Goal: Task Accomplishment & Management: Use online tool/utility

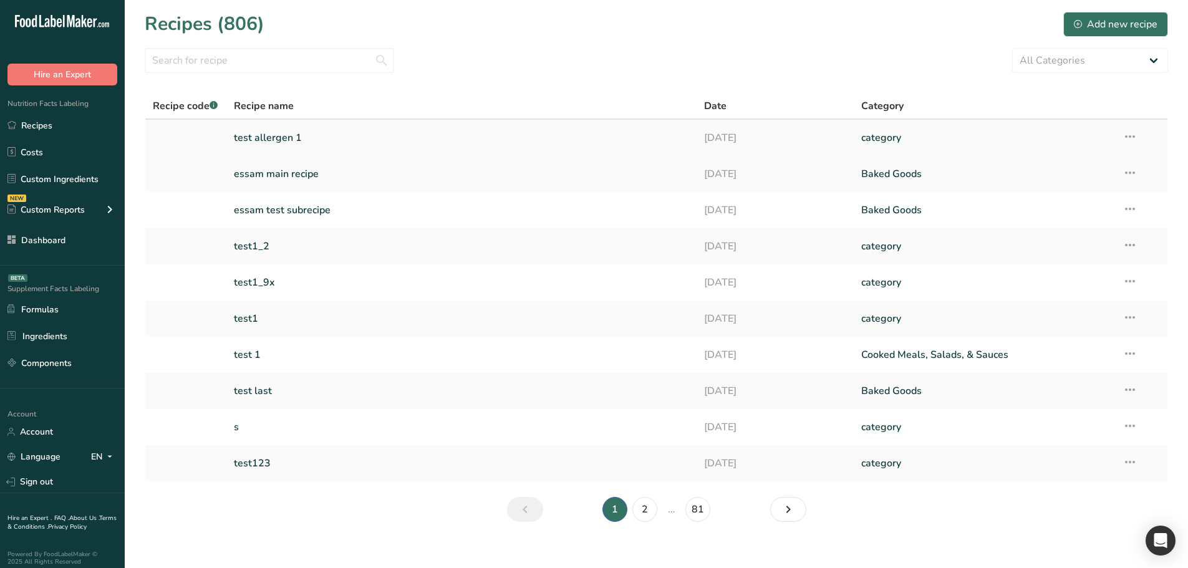
click at [306, 135] on link "test allergen 1" at bounding box center [462, 138] width 456 height 26
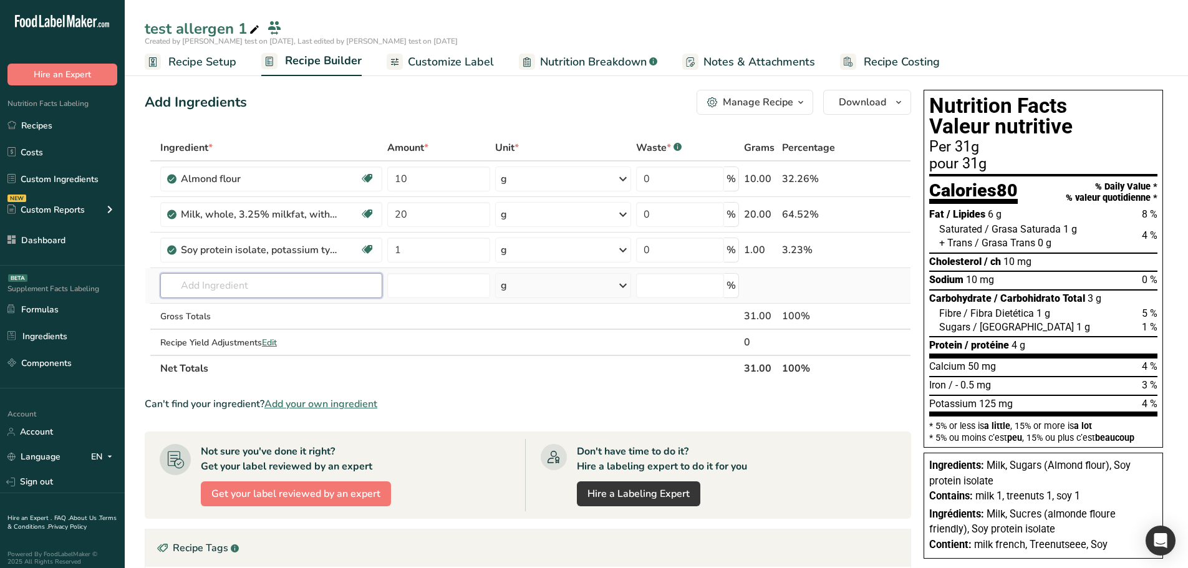
click at [221, 285] on input "text" at bounding box center [271, 285] width 222 height 25
type input "fd"
click at [339, 329] on div "Advanced Search" at bounding box center [337, 331] width 70 height 13
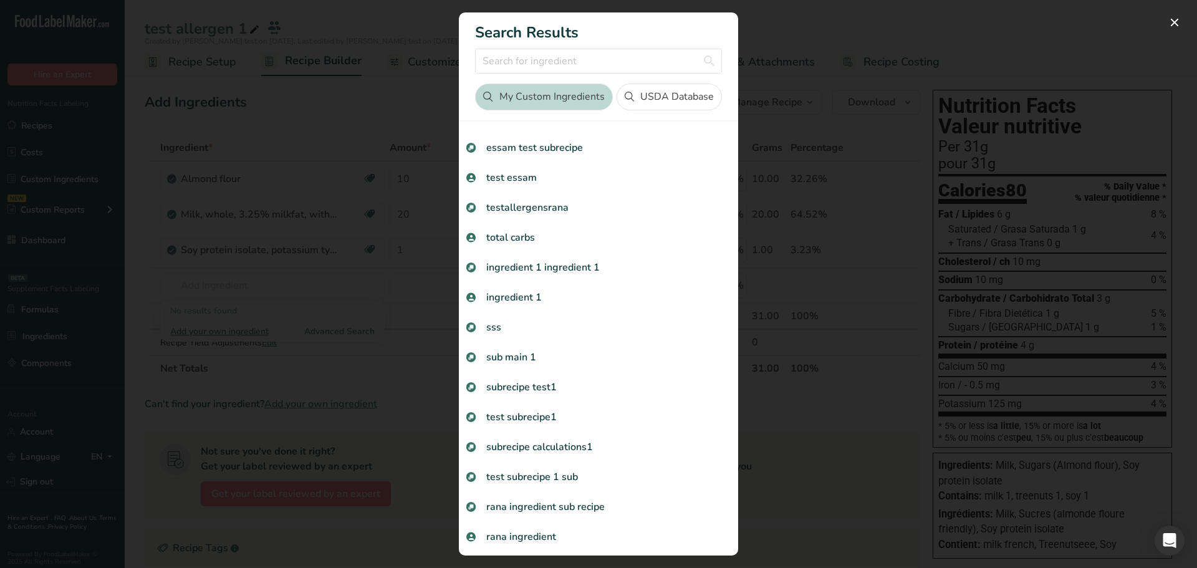
click at [663, 98] on button "USDA Database" at bounding box center [669, 97] width 105 height 27
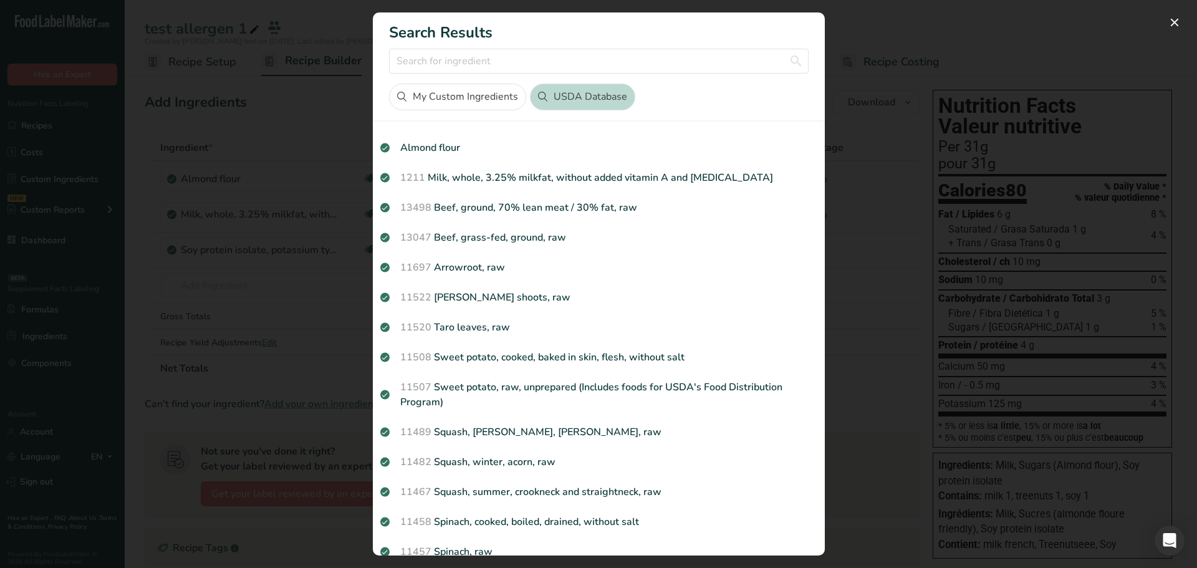
click at [485, 93] on button "My Custom Ingredients" at bounding box center [457, 97] width 137 height 27
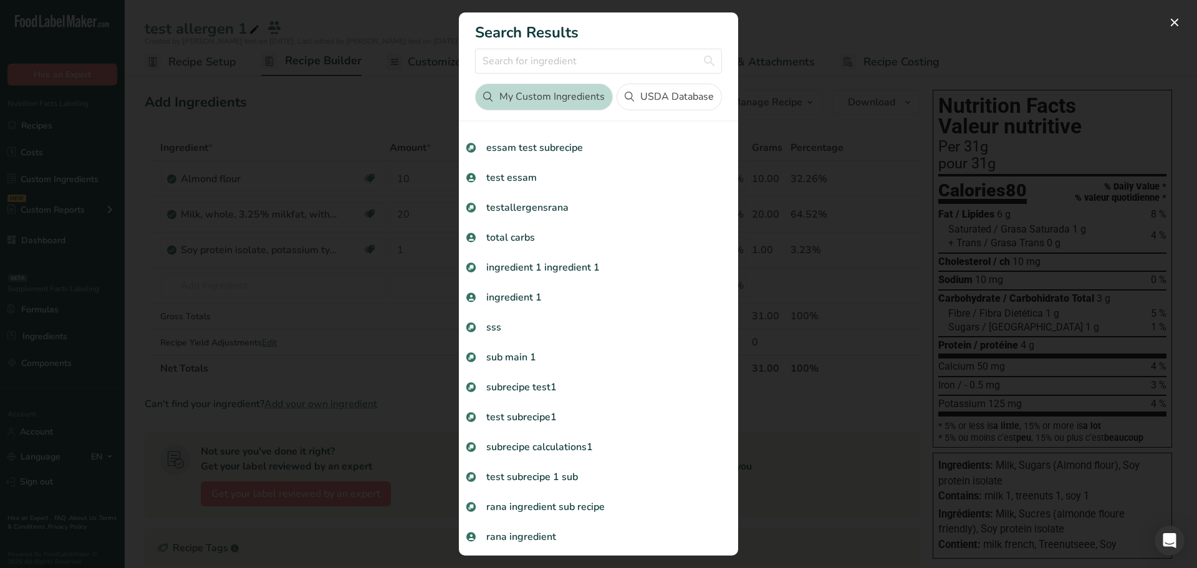
click at [647, 95] on button "USDA Database" at bounding box center [669, 97] width 105 height 27
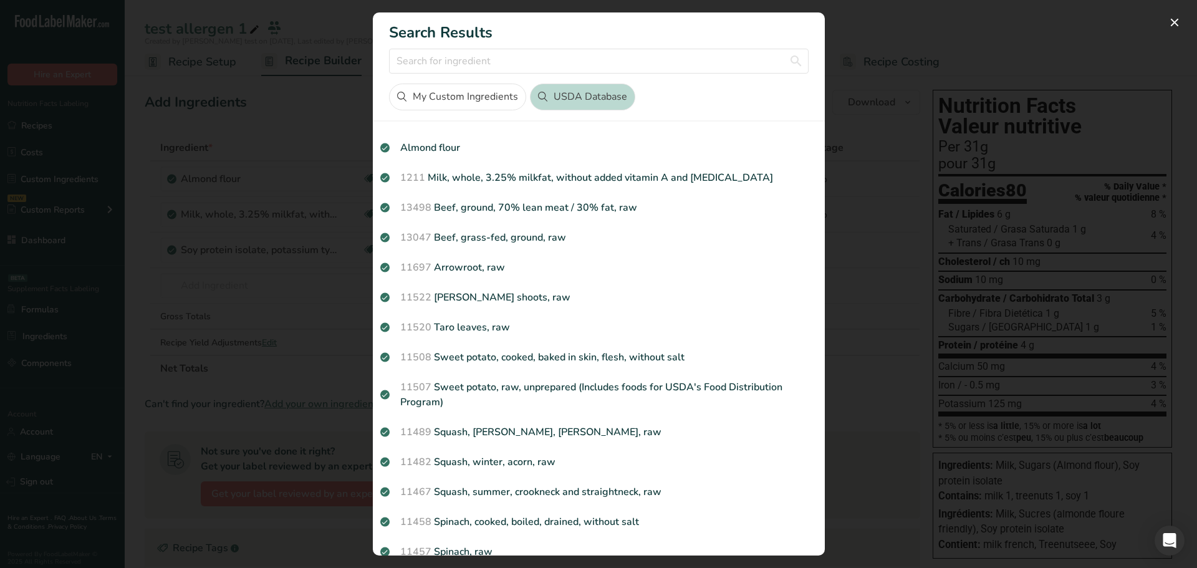
click at [500, 92] on button "My Custom Ingredients" at bounding box center [457, 97] width 137 height 27
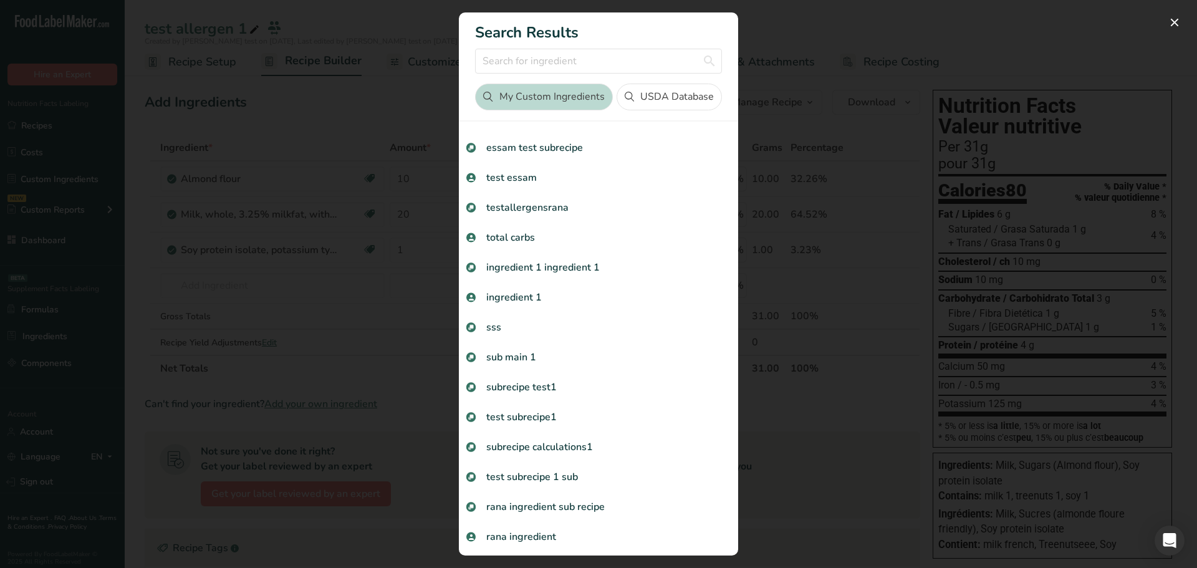
click at [624, 90] on button "USDA Database" at bounding box center [669, 97] width 105 height 27
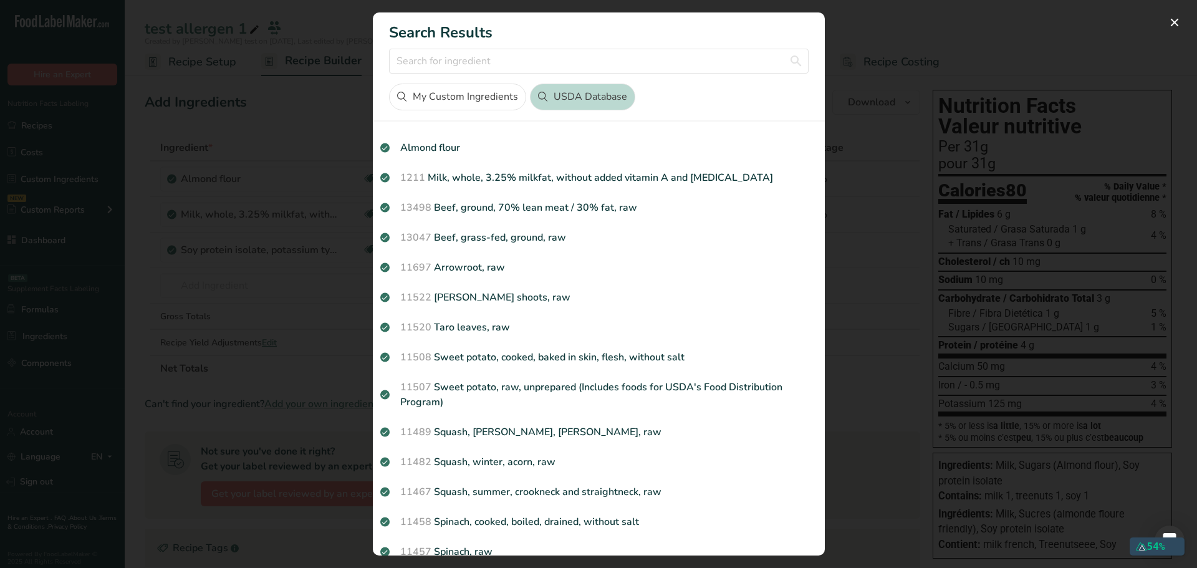
click at [306, 102] on div "Search results modal" at bounding box center [598, 284] width 1197 height 568
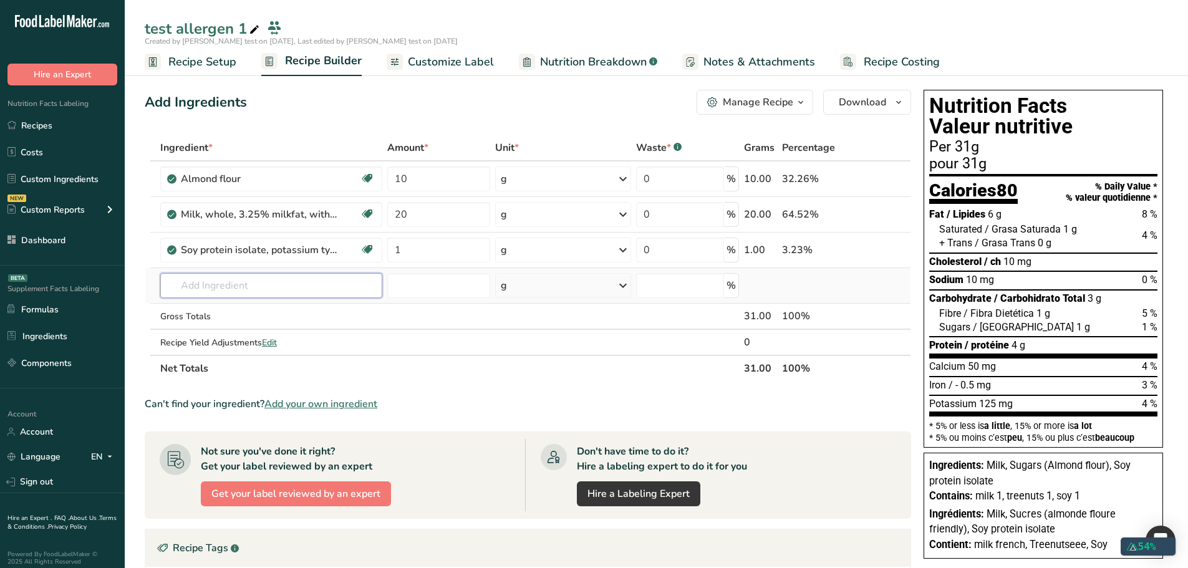
drag, startPoint x: 263, startPoint y: 276, endPoint x: 263, endPoint y: 284, distance: 8.1
click at [263, 284] on input "text" at bounding box center [271, 285] width 222 height 25
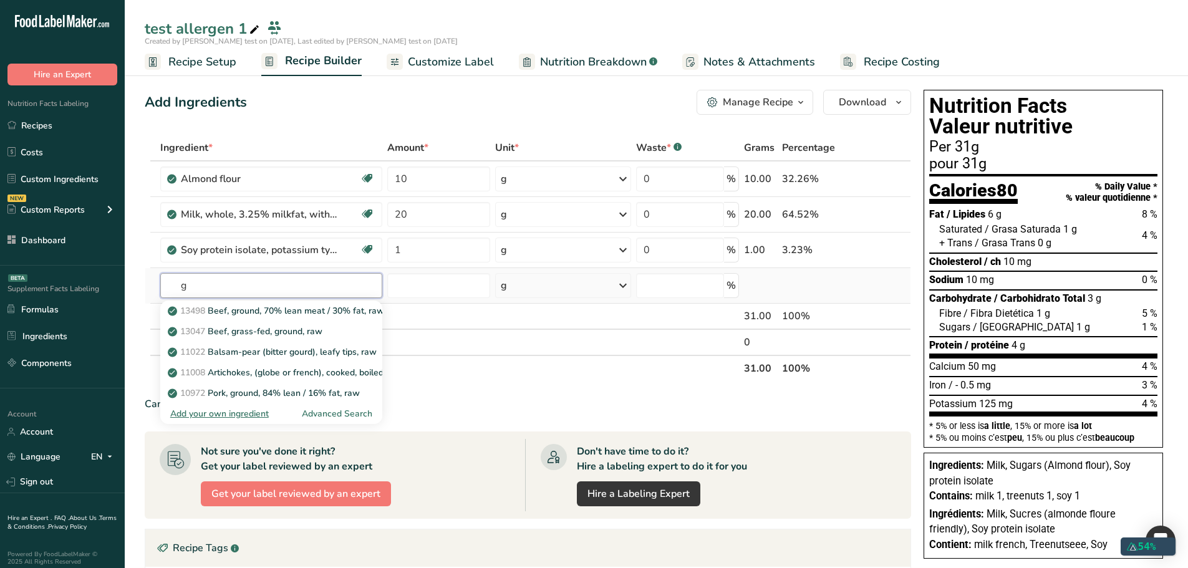
type input "g"
click at [327, 411] on div "Advanced Search" at bounding box center [337, 413] width 70 height 13
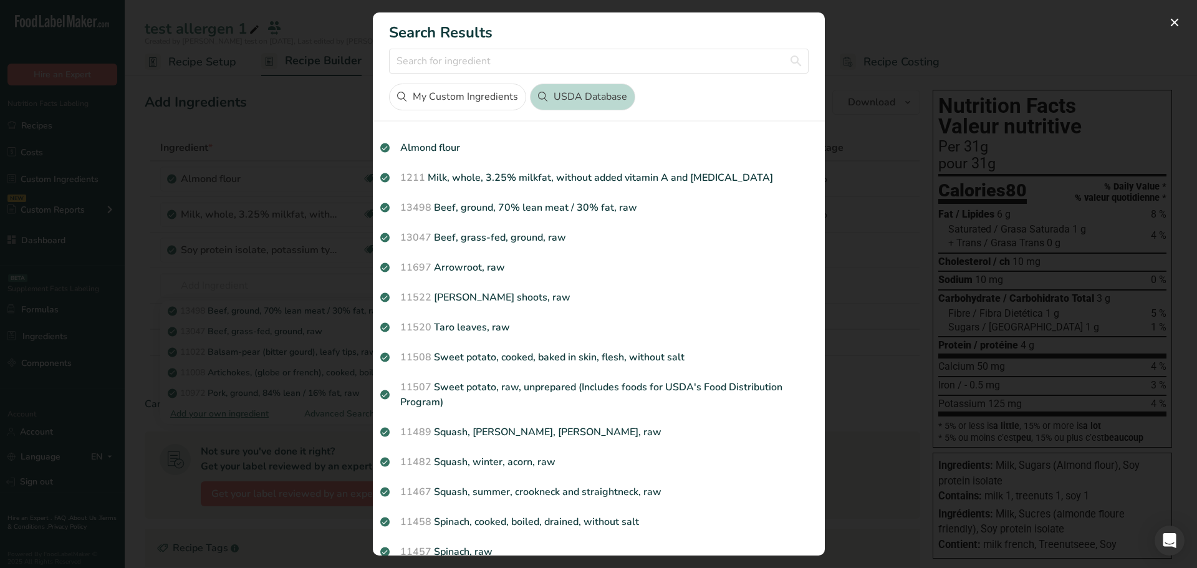
click at [216, 124] on div "Search results modal" at bounding box center [598, 284] width 1197 height 568
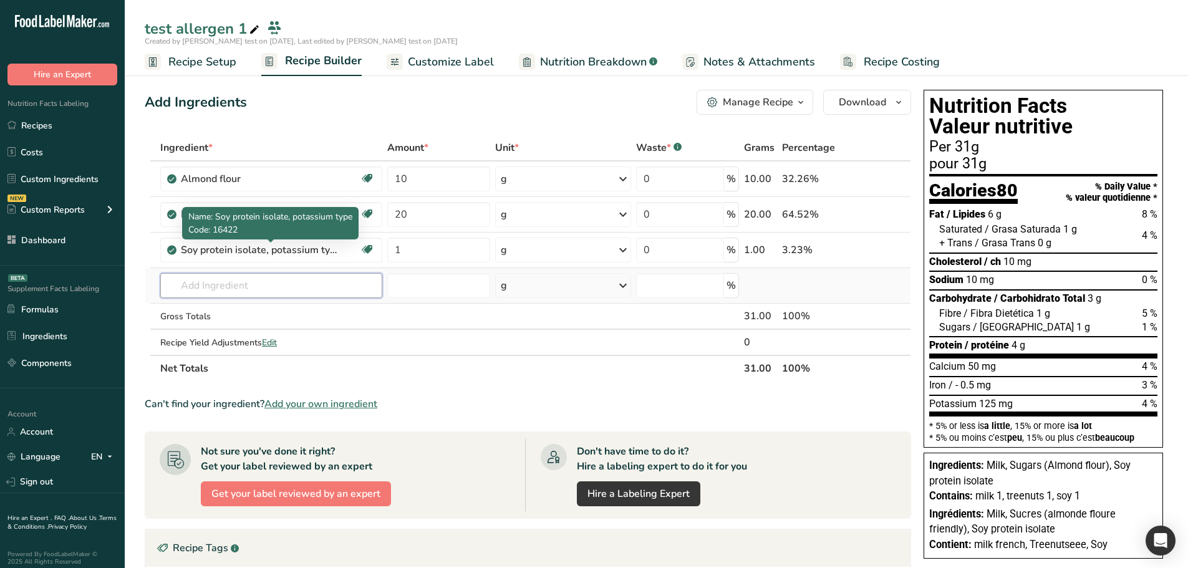
click at [259, 295] on input "text" at bounding box center [271, 285] width 222 height 25
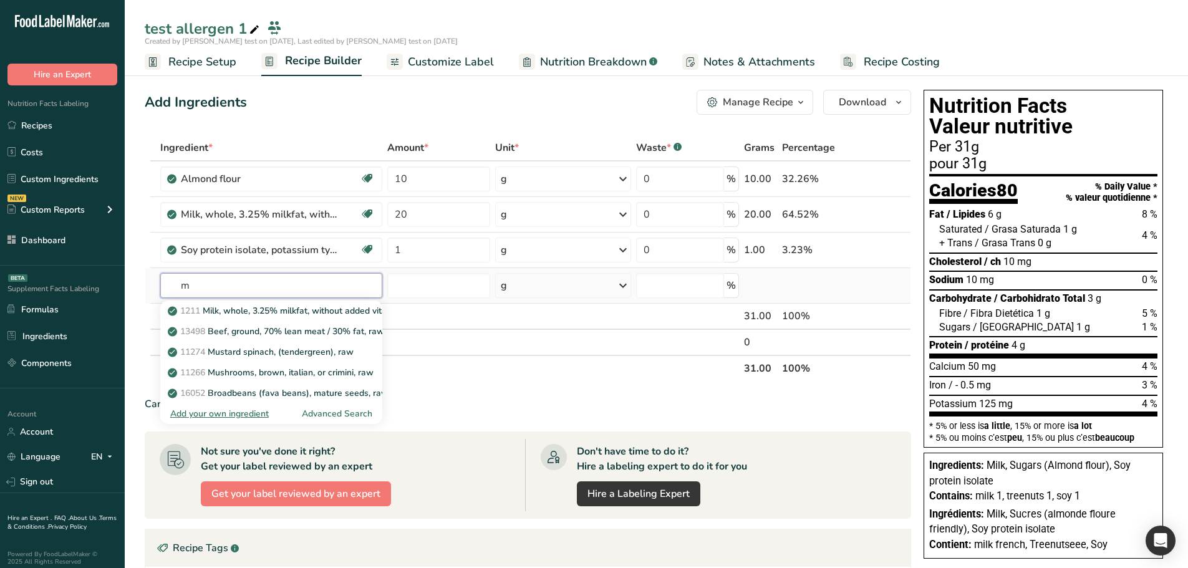
type input "m"
click at [336, 410] on div "Advanced Search" at bounding box center [337, 413] width 70 height 13
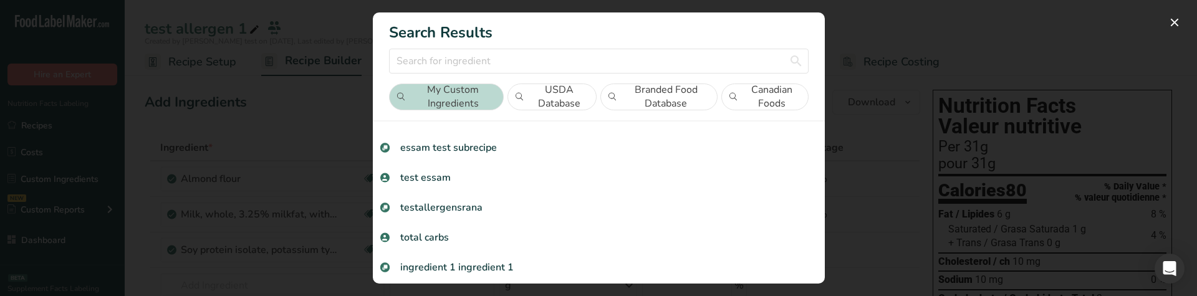
click at [569, 91] on button "USDA Database" at bounding box center [552, 97] width 89 height 27
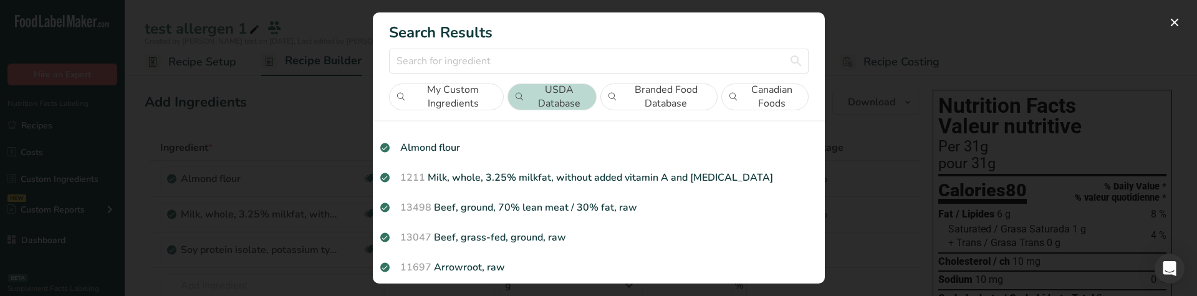
click at [610, 97] on icon "Search results modal" at bounding box center [612, 97] width 7 height 10
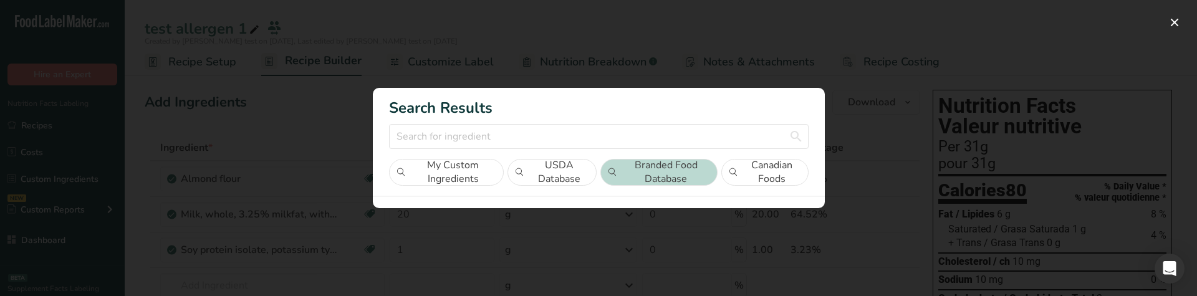
click at [778, 180] on button "Canadian Foods" at bounding box center [764, 172] width 87 height 27
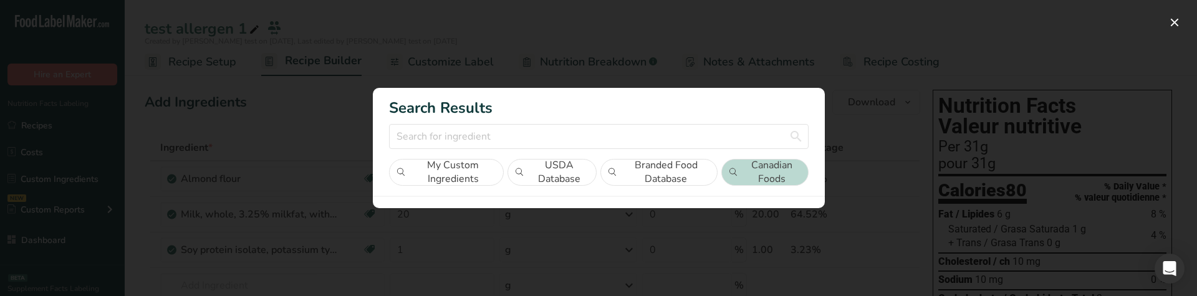
click at [423, 178] on button "My Custom Ingredients" at bounding box center [446, 172] width 115 height 27
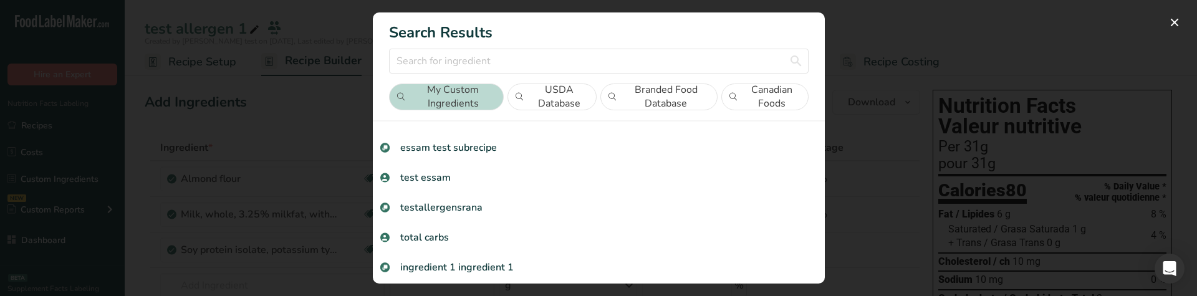
click at [668, 97] on button "Branded Food Database" at bounding box center [658, 97] width 117 height 27
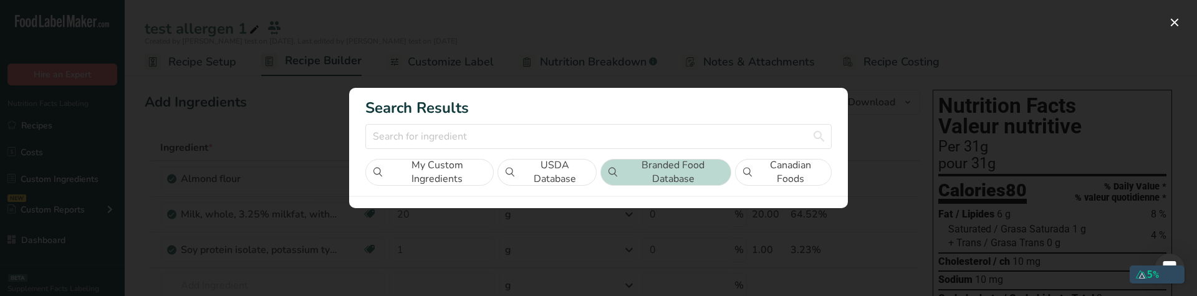
click at [633, 296] on div "Search results modal" at bounding box center [598, 148] width 1197 height 296
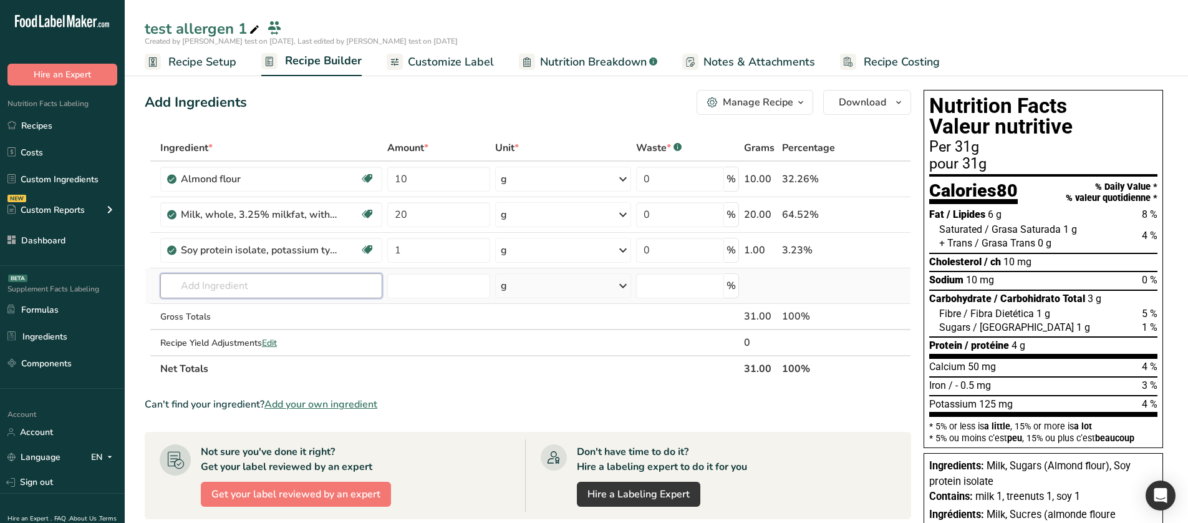
click at [236, 292] on input "text" at bounding box center [271, 285] width 222 height 25
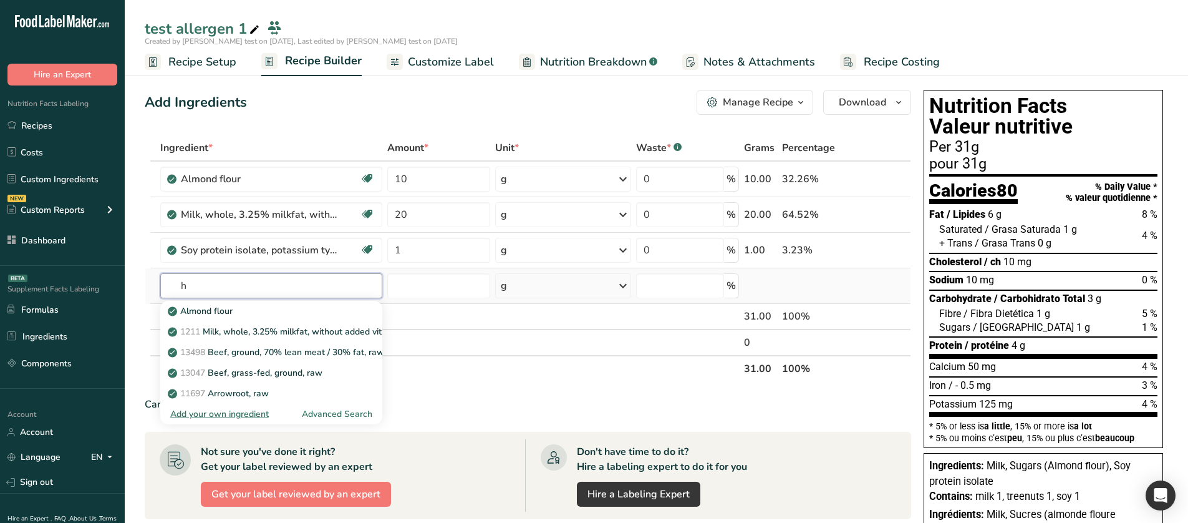
type input "h"
click at [352, 408] on div "Advanced Search" at bounding box center [337, 413] width 70 height 13
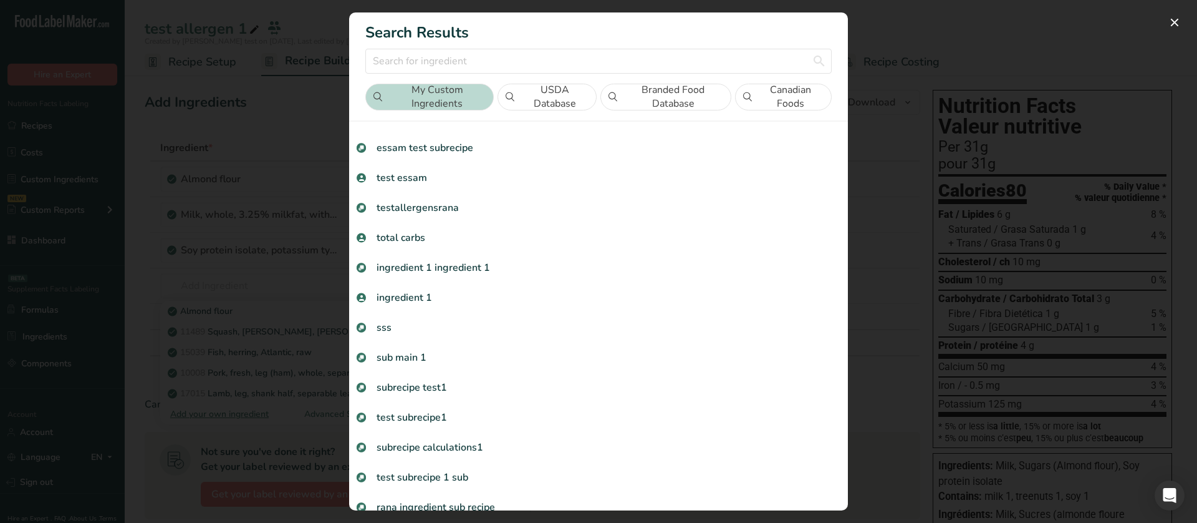
click at [653, 104] on button "Branded Food Database" at bounding box center [665, 97] width 131 height 27
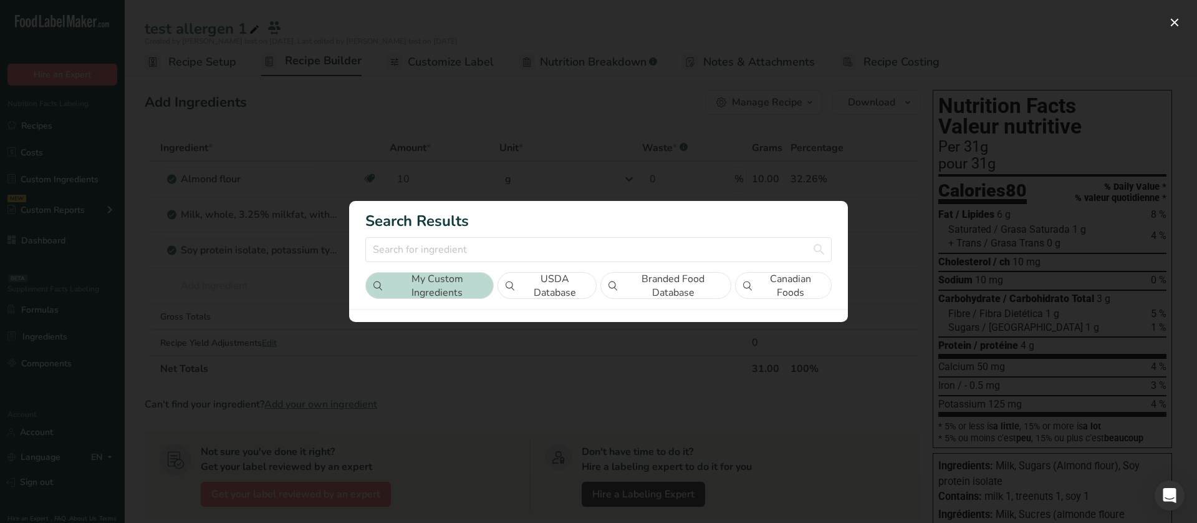
click at [781, 284] on button "Canadian Foods" at bounding box center [783, 285] width 97 height 27
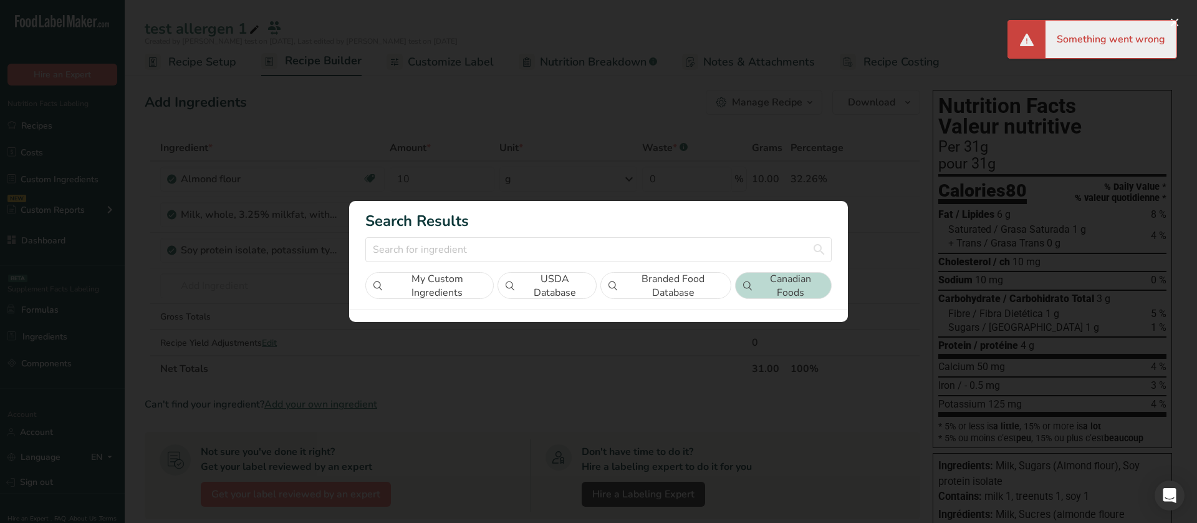
click at [682, 280] on button "Branded Food Database" at bounding box center [665, 285] width 131 height 27
click at [531, 272] on button "USDA Database" at bounding box center [547, 285] width 99 height 27
click at [644, 289] on button "Branded Food Database" at bounding box center [665, 285] width 131 height 27
click at [740, 282] on button "Canadian Foods" at bounding box center [783, 285] width 97 height 27
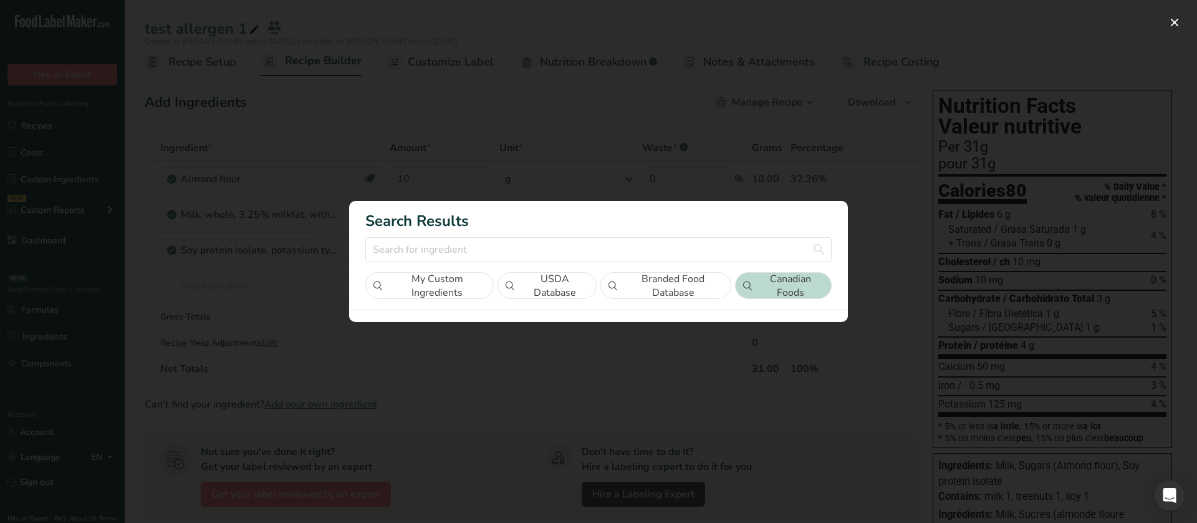
click at [408, 107] on div "Search results modal" at bounding box center [598, 261] width 1197 height 523
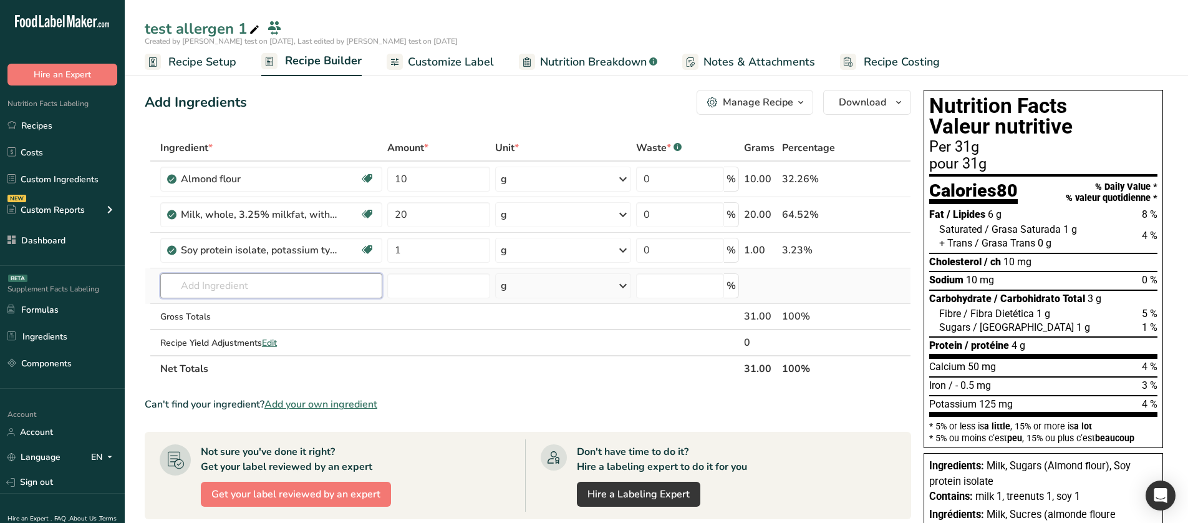
click at [304, 296] on input "text" at bounding box center [271, 285] width 222 height 25
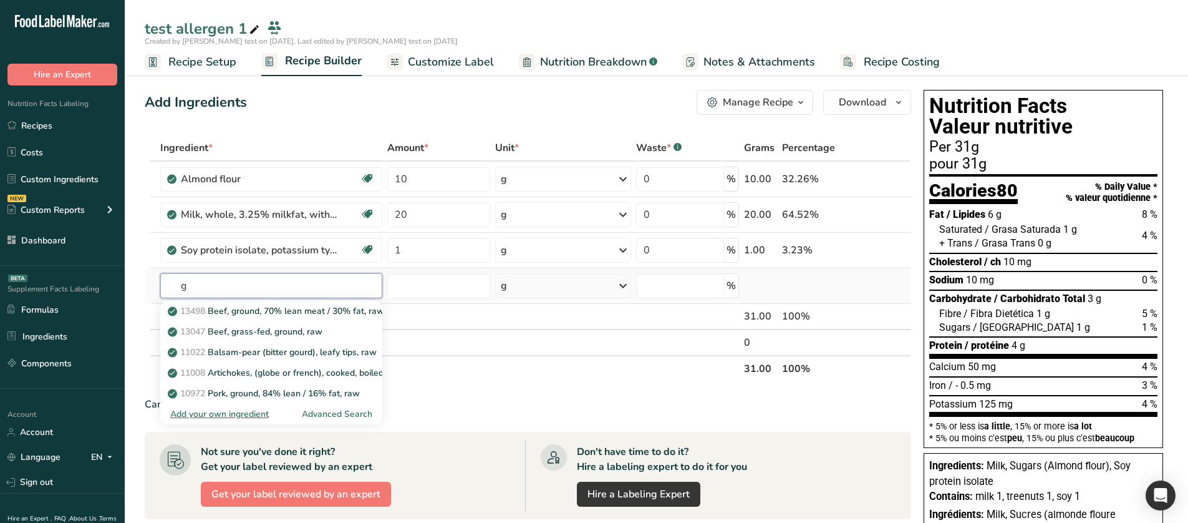
type input "g"
click at [349, 411] on div "Advanced Search" at bounding box center [337, 413] width 70 height 13
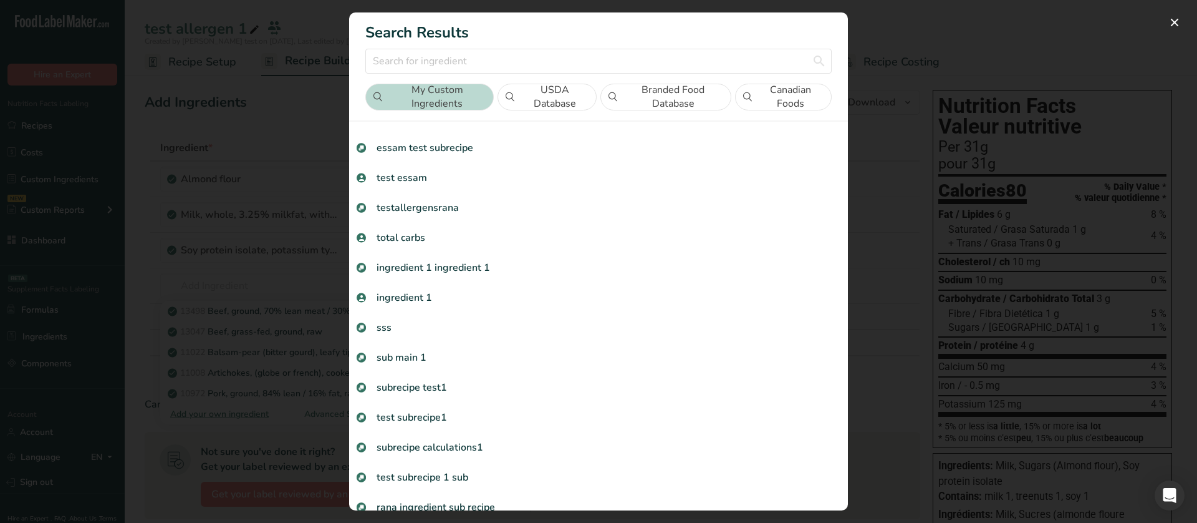
click at [565, 100] on button "USDA Database" at bounding box center [547, 97] width 99 height 27
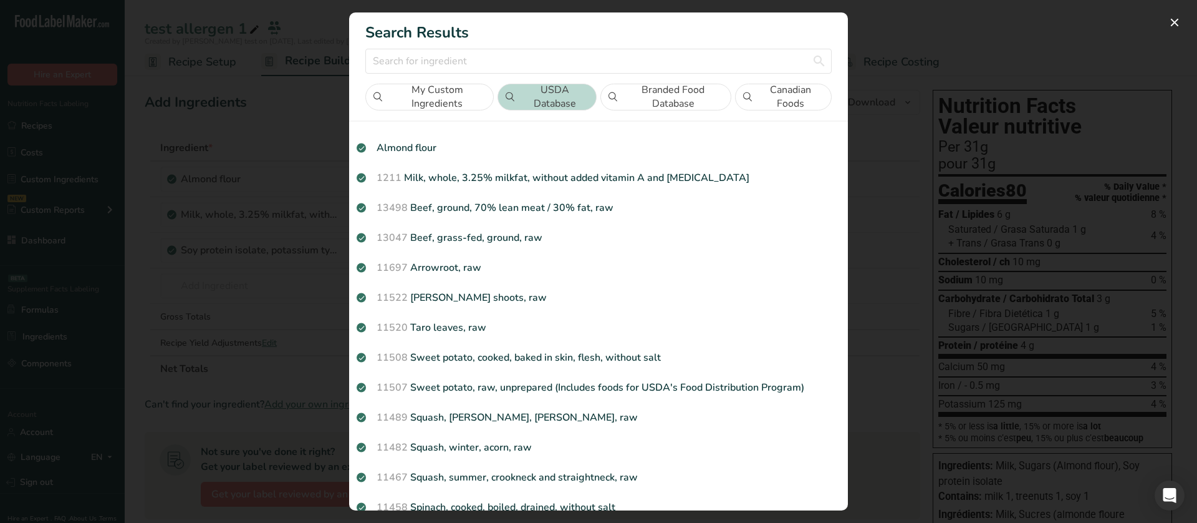
click at [664, 104] on button "Branded Food Database" at bounding box center [665, 97] width 131 height 27
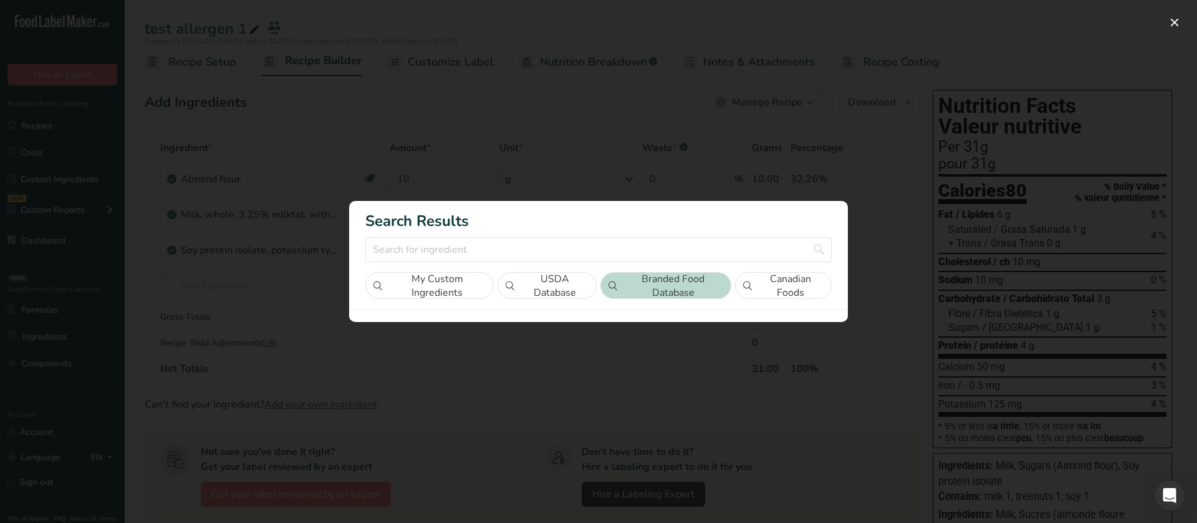
click at [791, 282] on button "Canadian Foods" at bounding box center [783, 285] width 97 height 27
click at [537, 286] on button "USDA Database" at bounding box center [547, 285] width 99 height 27
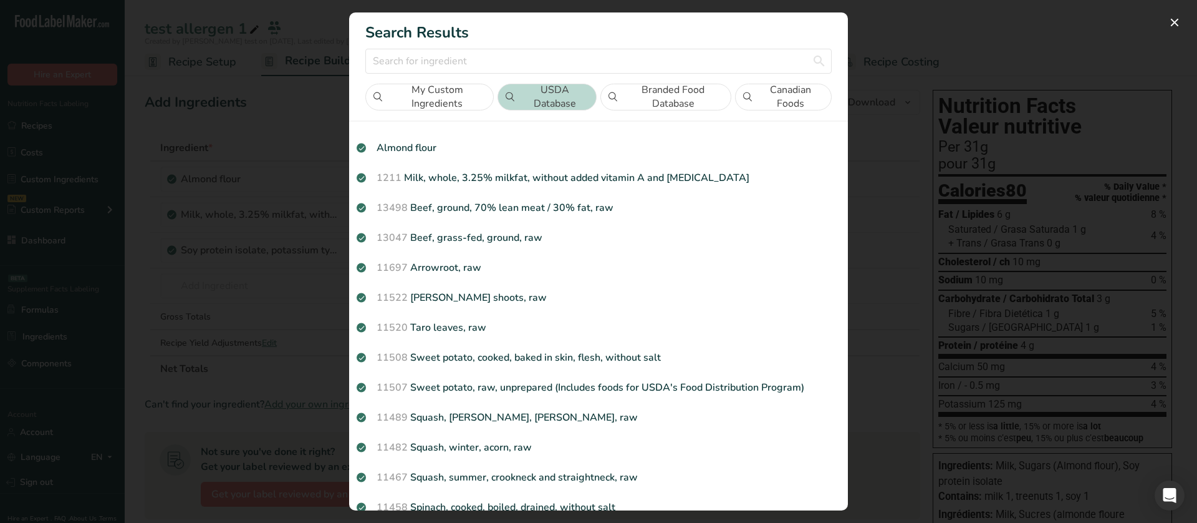
click at [459, 95] on button "My Custom Ingredients" at bounding box center [429, 97] width 128 height 27
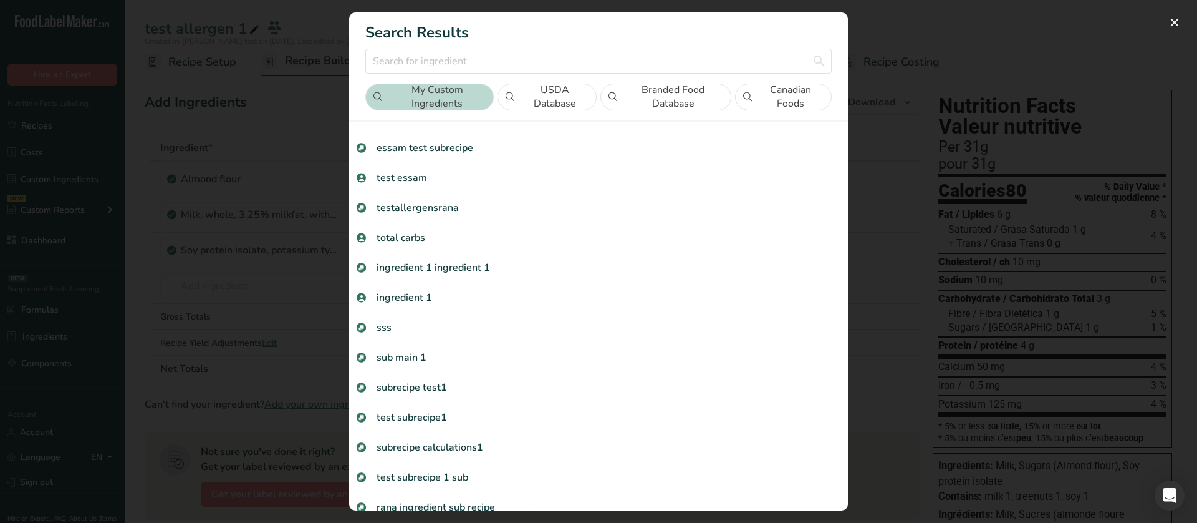
click at [512, 94] on button "USDA Database" at bounding box center [547, 97] width 99 height 27
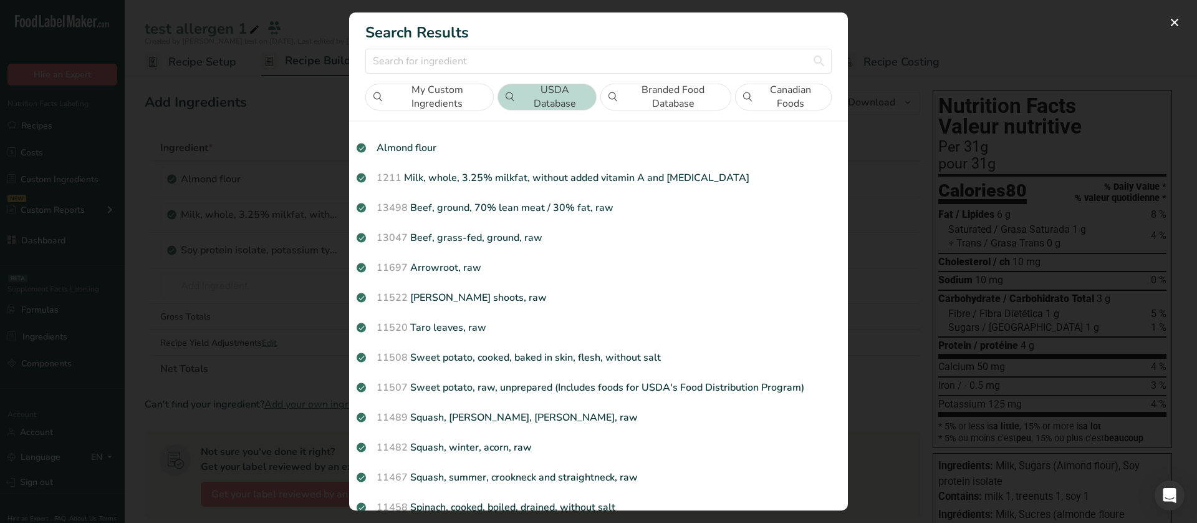
click at [601, 89] on button "Branded Food Database" at bounding box center [665, 97] width 131 height 27
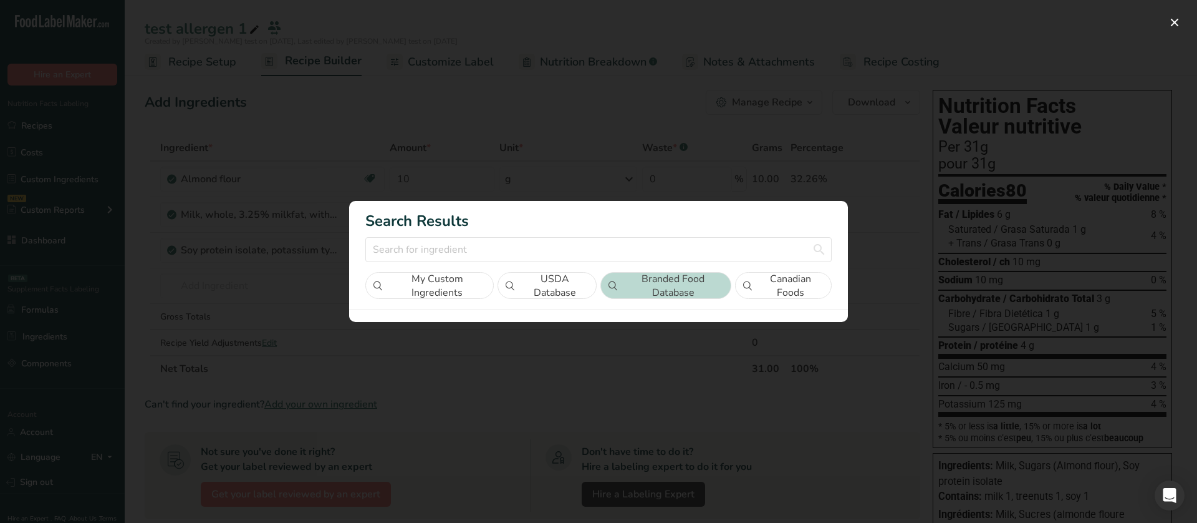
click at [564, 291] on button "USDA Database" at bounding box center [547, 285] width 99 height 27
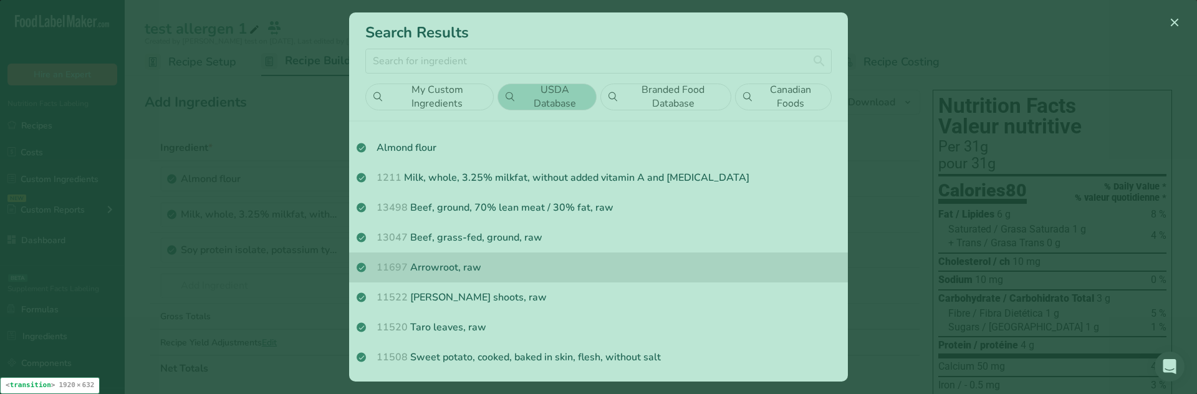
click at [621, 276] on div "11697 Arrowroot, raw" at bounding box center [598, 268] width 499 height 30
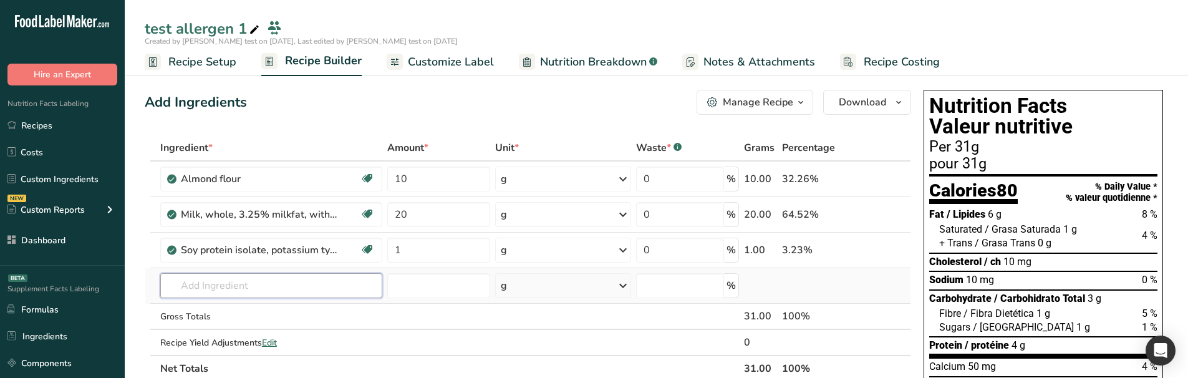
click at [248, 297] on input "text" at bounding box center [271, 285] width 222 height 25
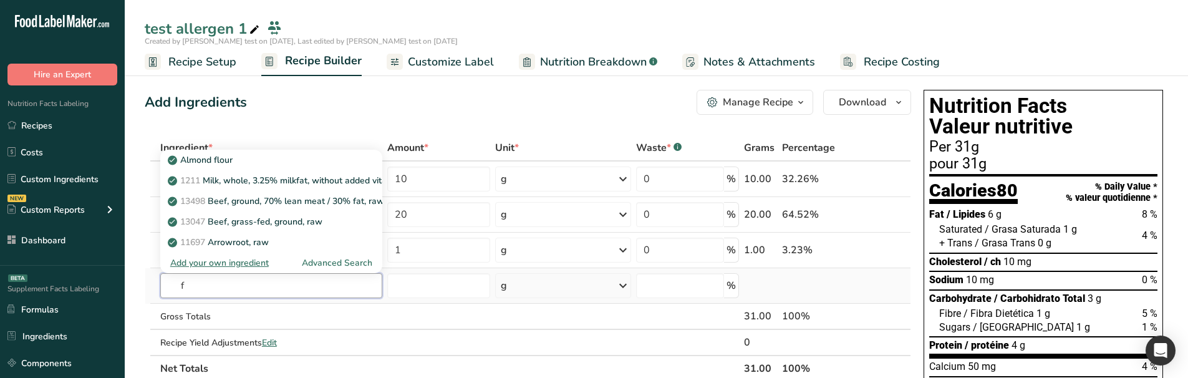
type input "f"
click at [354, 266] on div "Advanced Search" at bounding box center [337, 262] width 70 height 13
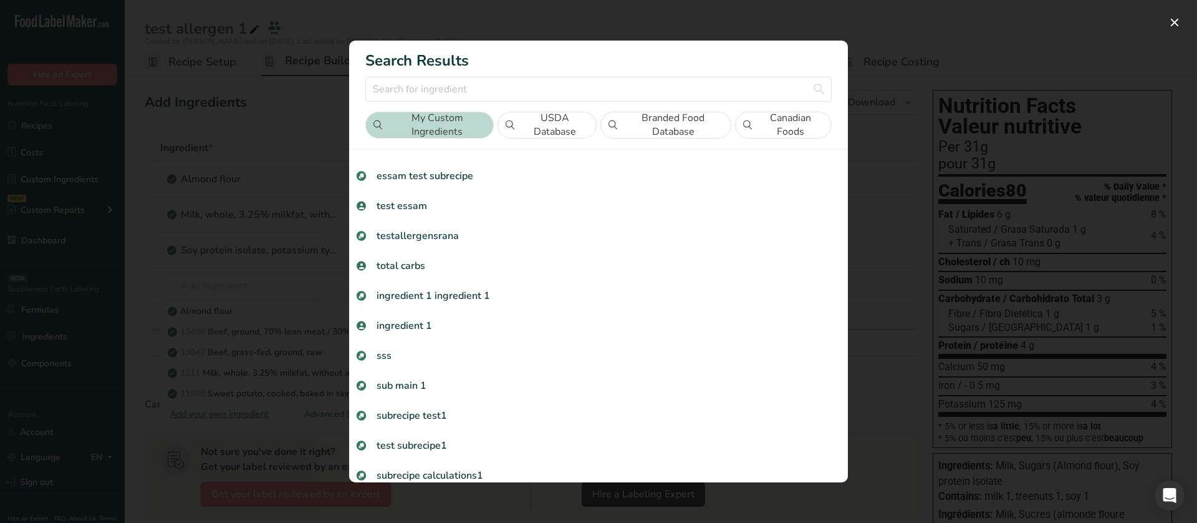
click at [549, 126] on button "USDA Database" at bounding box center [547, 125] width 99 height 27
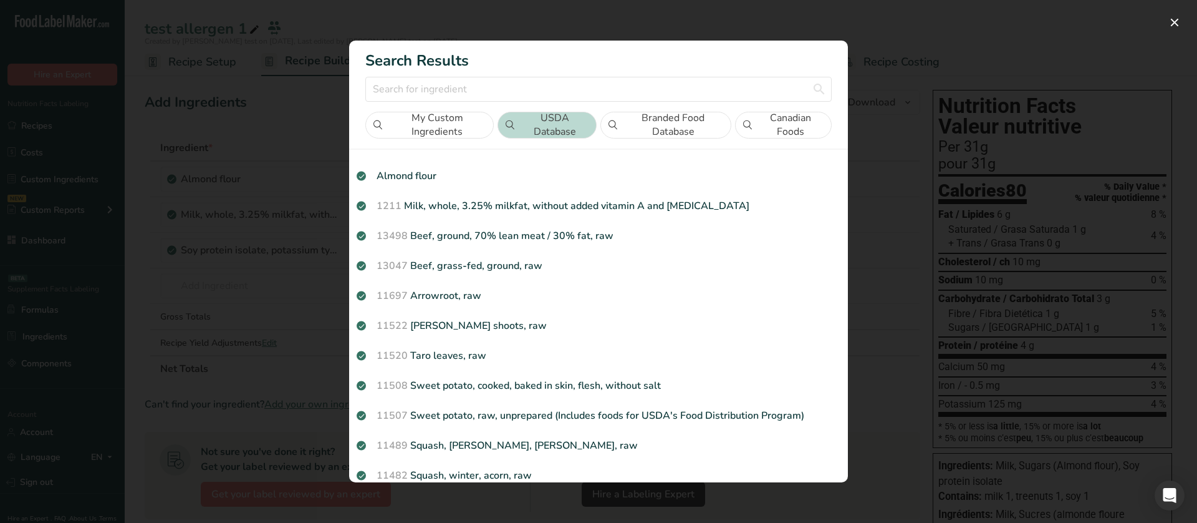
click at [667, 120] on button "Branded Food Database" at bounding box center [665, 125] width 131 height 27
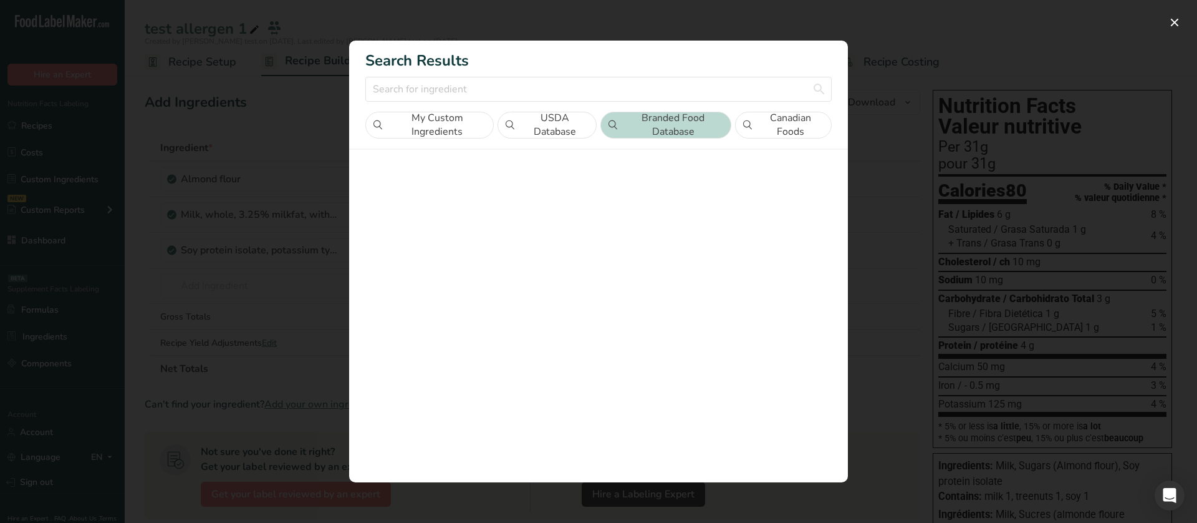
click at [766, 121] on button "Canadian Foods" at bounding box center [783, 125] width 97 height 27
click at [914, 97] on div "Search results modal" at bounding box center [598, 261] width 1197 height 523
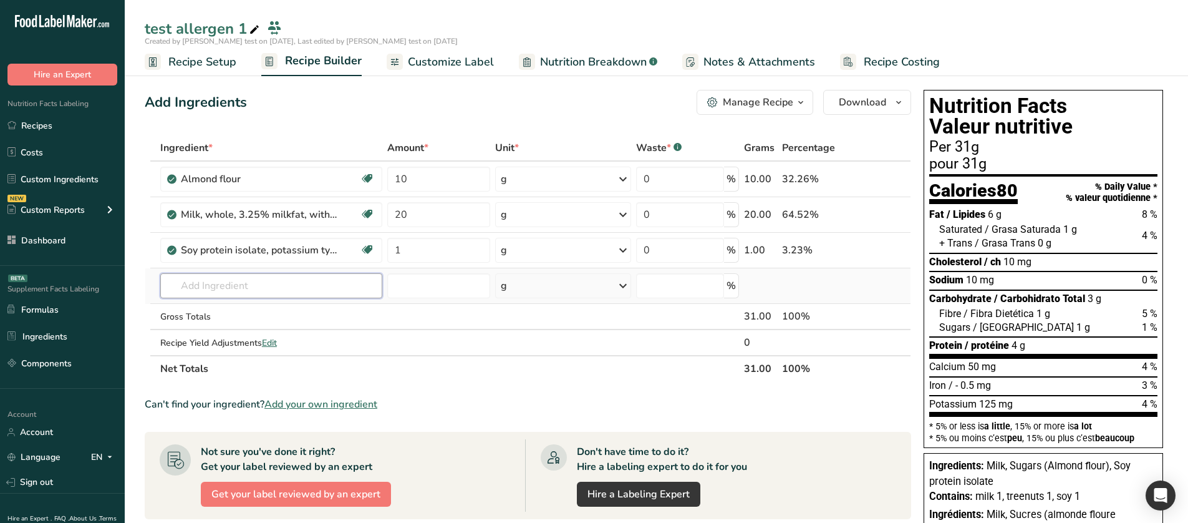
click at [271, 292] on input "text" at bounding box center [271, 285] width 222 height 25
type input "ffd"
click at [350, 333] on div "Advanced Search" at bounding box center [337, 331] width 70 height 13
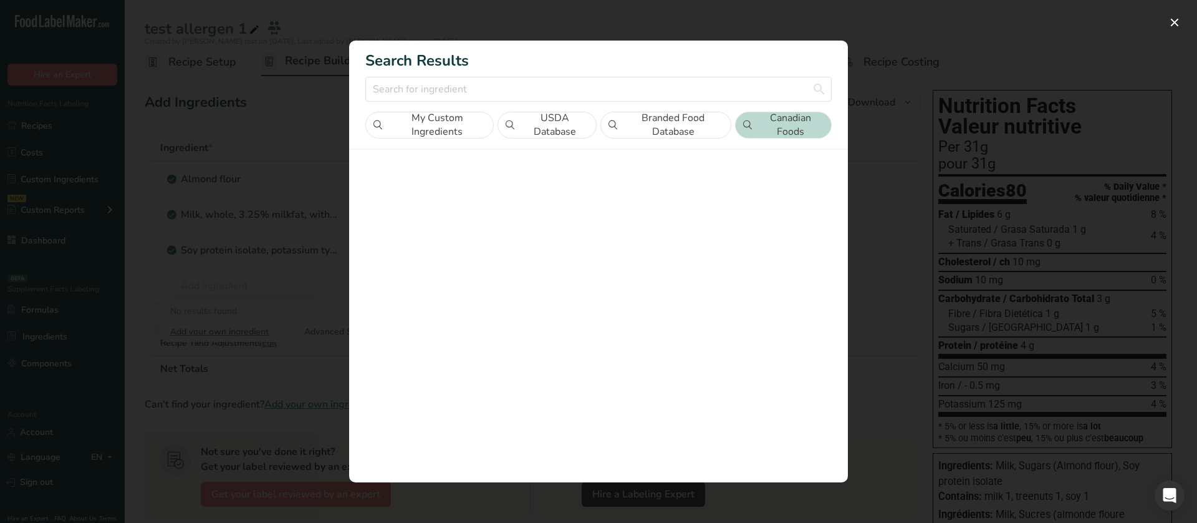
click at [522, 118] on button "USDA Database" at bounding box center [547, 125] width 99 height 27
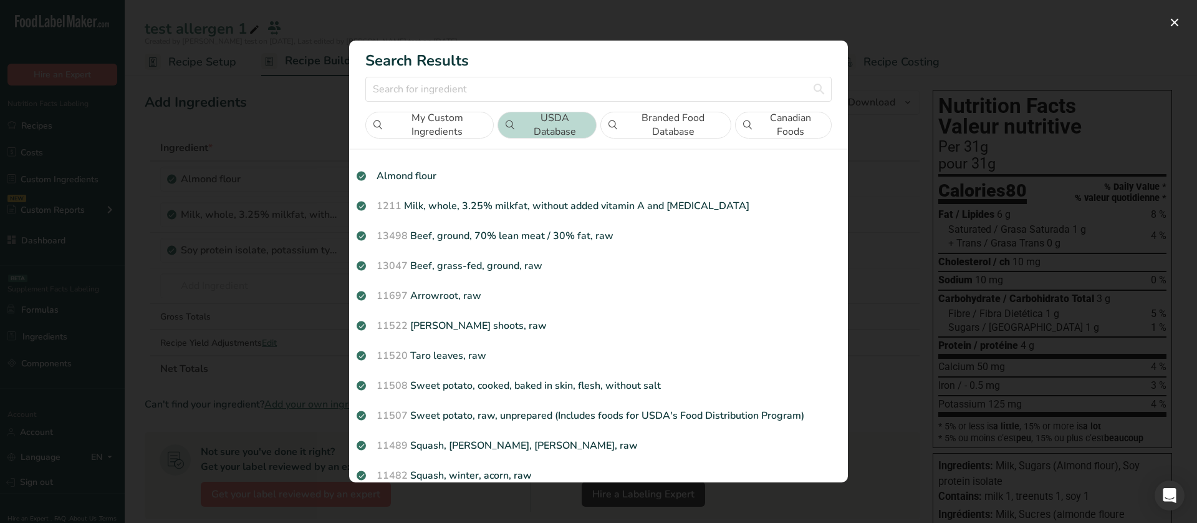
click at [467, 119] on button "My Custom Ingredients" at bounding box center [429, 125] width 128 height 27
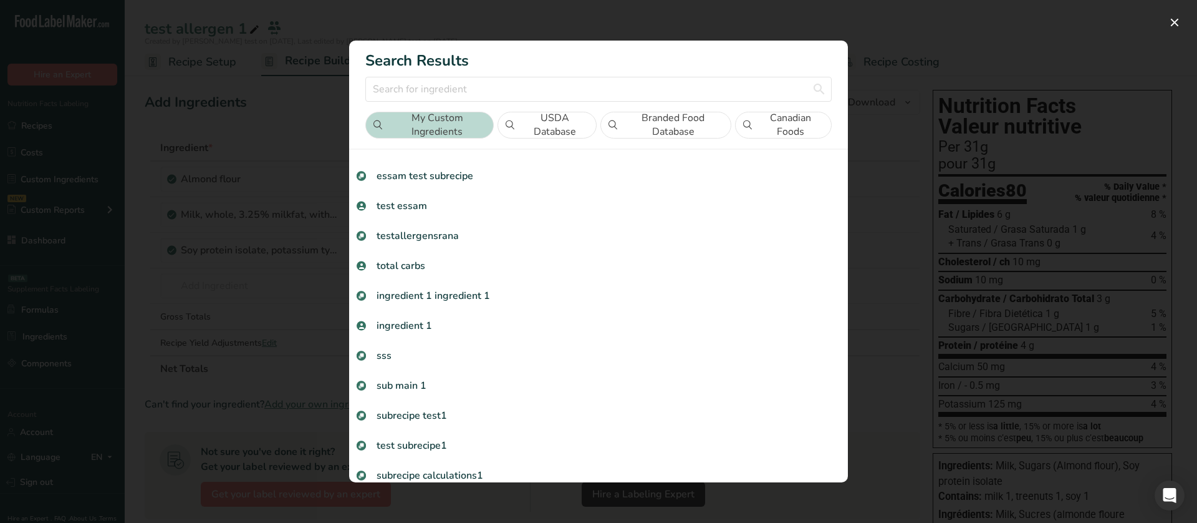
click at [791, 118] on button "Canadian Foods" at bounding box center [783, 125] width 97 height 27
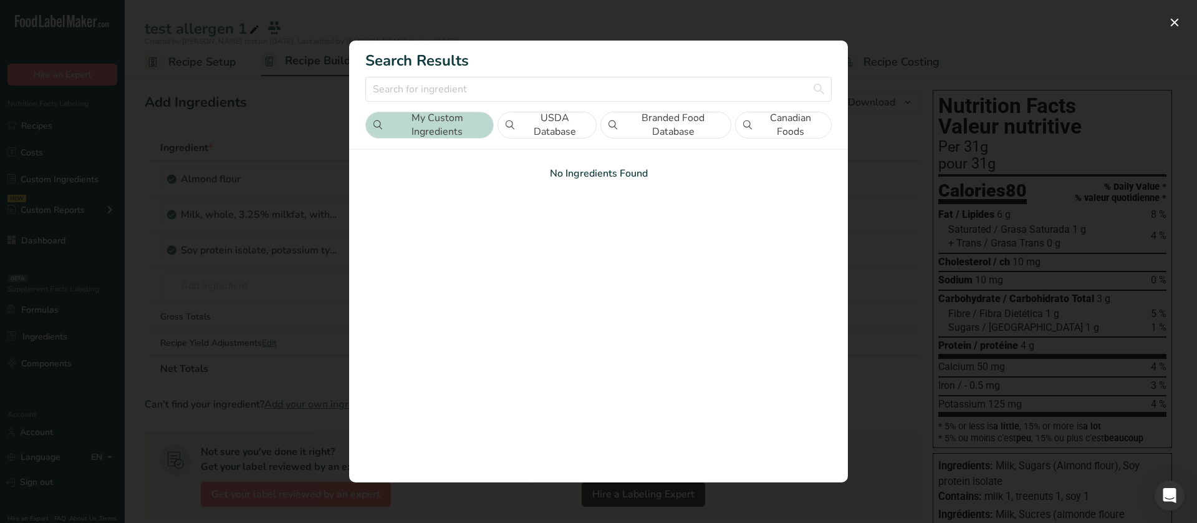
click at [791, 128] on button "Canadian Foods" at bounding box center [783, 125] width 97 height 27
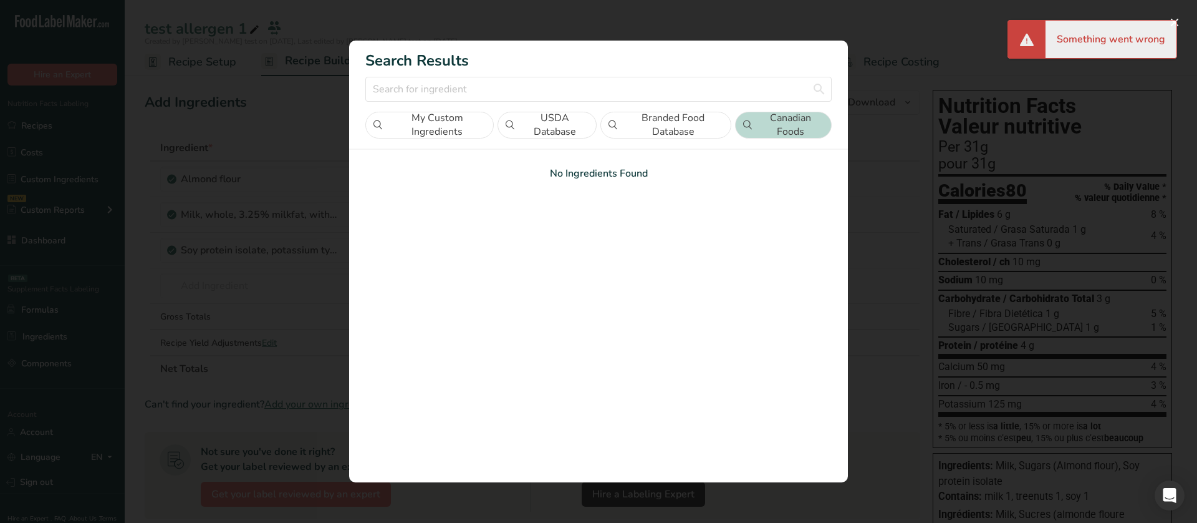
click at [710, 123] on button "Branded Food Database" at bounding box center [665, 125] width 131 height 27
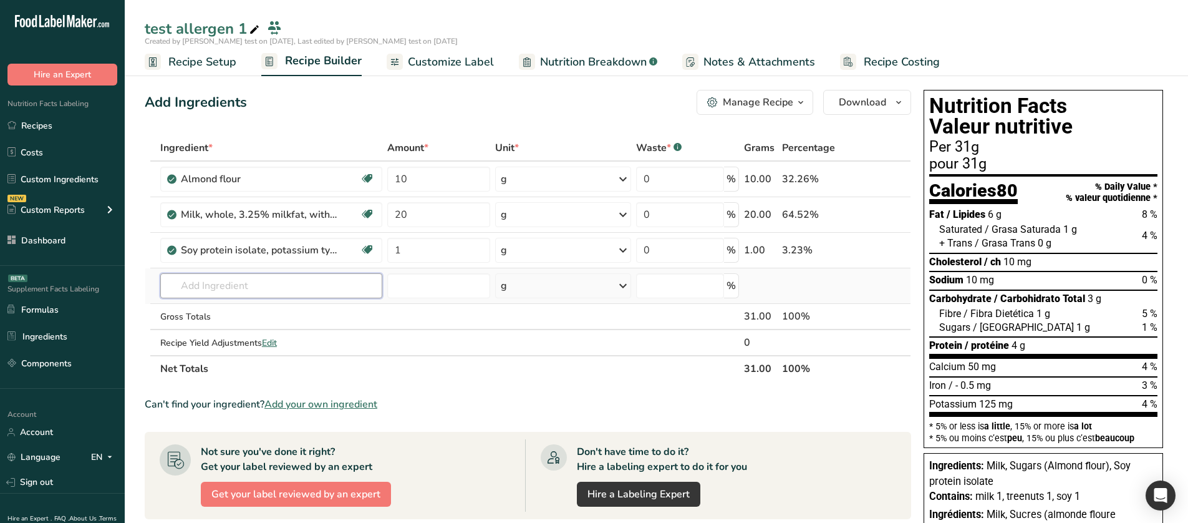
click at [367, 285] on input "text" at bounding box center [271, 285] width 222 height 25
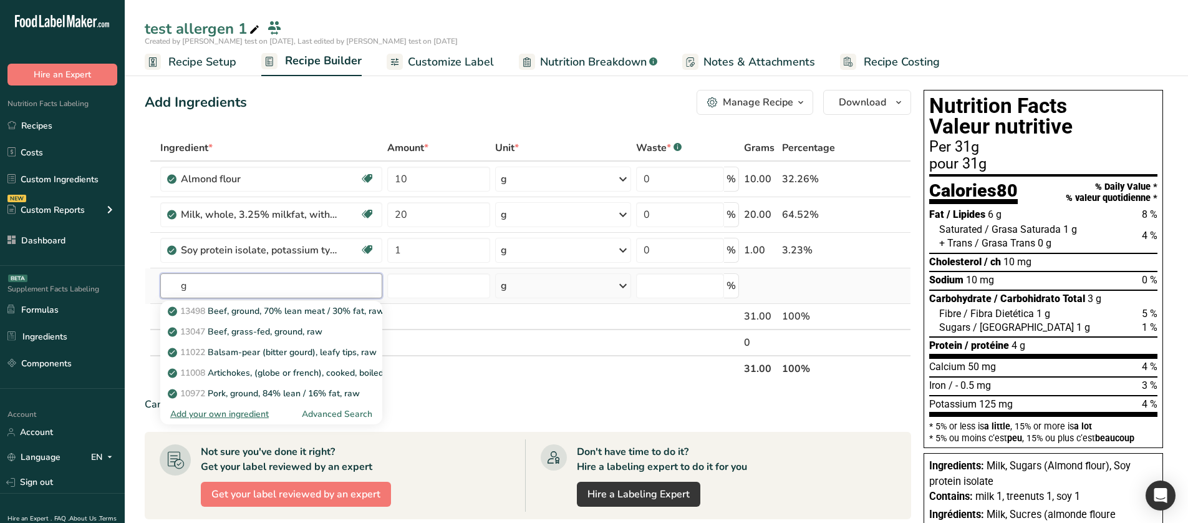
type input "g"
click at [362, 413] on div "Advanced Search" at bounding box center [337, 413] width 70 height 13
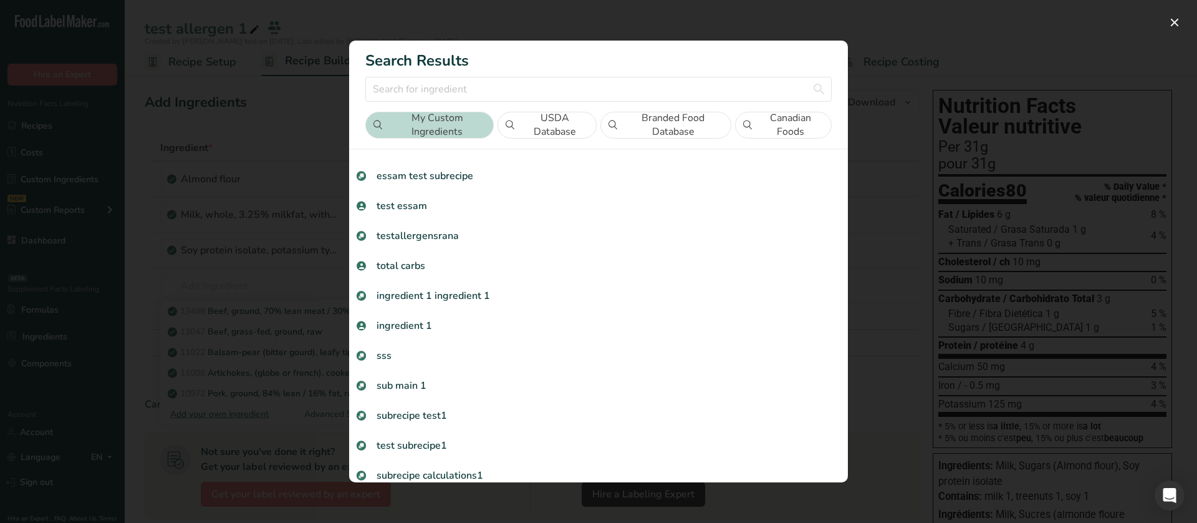
click at [787, 118] on button "Canadian Foods" at bounding box center [783, 125] width 97 height 27
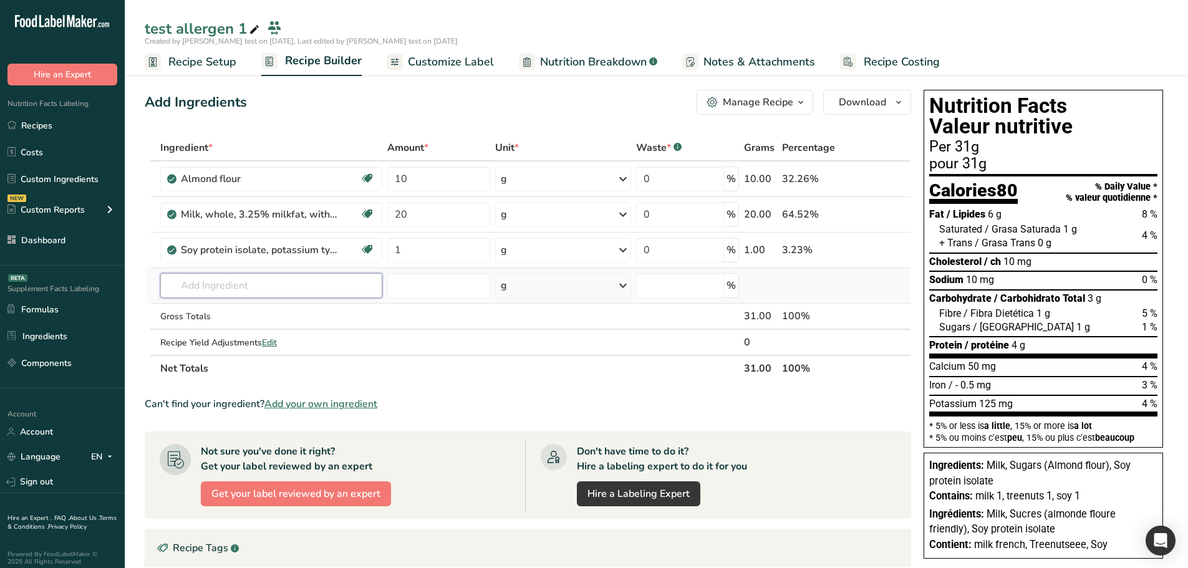
click at [208, 281] on input "text" at bounding box center [271, 285] width 222 height 25
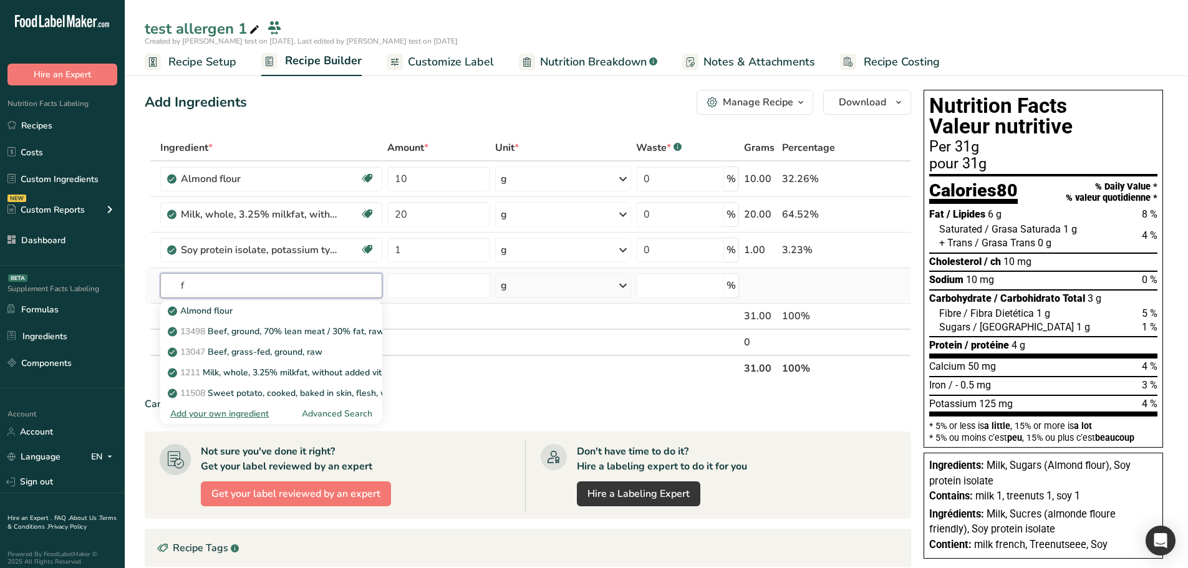
type input "f"
click at [359, 411] on div "Advanced Search" at bounding box center [337, 413] width 70 height 13
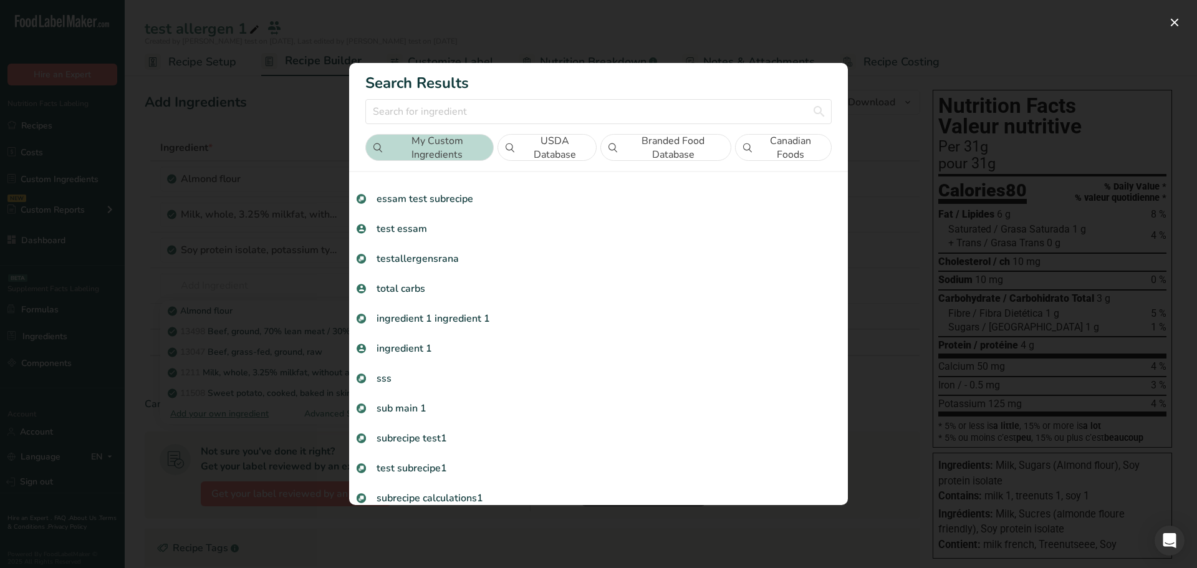
click at [581, 147] on button "USDA Database" at bounding box center [547, 147] width 99 height 27
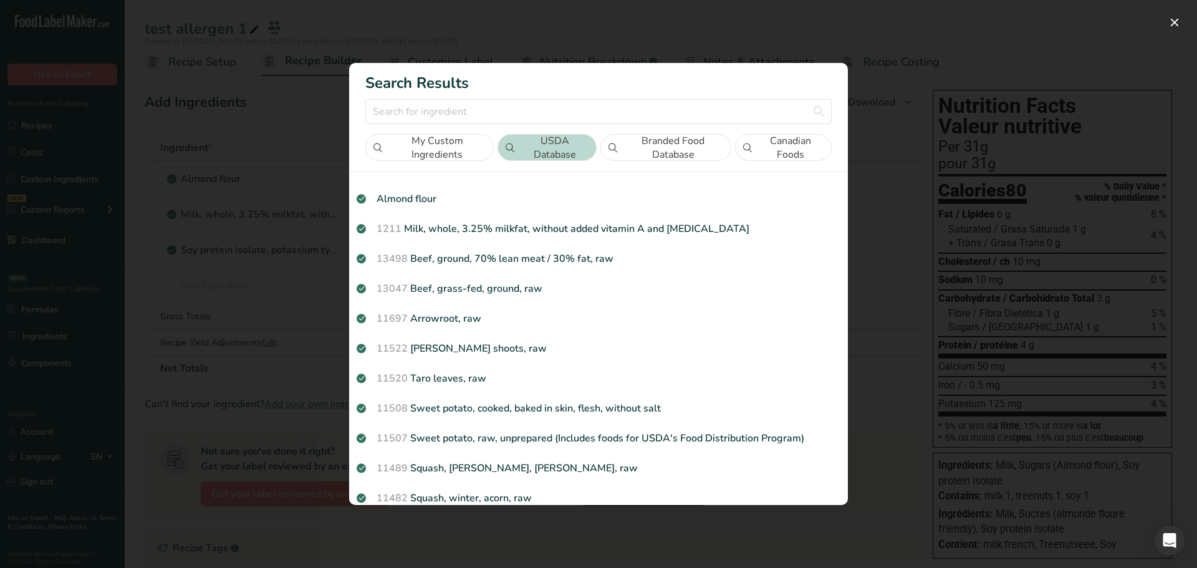
click at [630, 145] on button "Branded Food Database" at bounding box center [665, 147] width 131 height 27
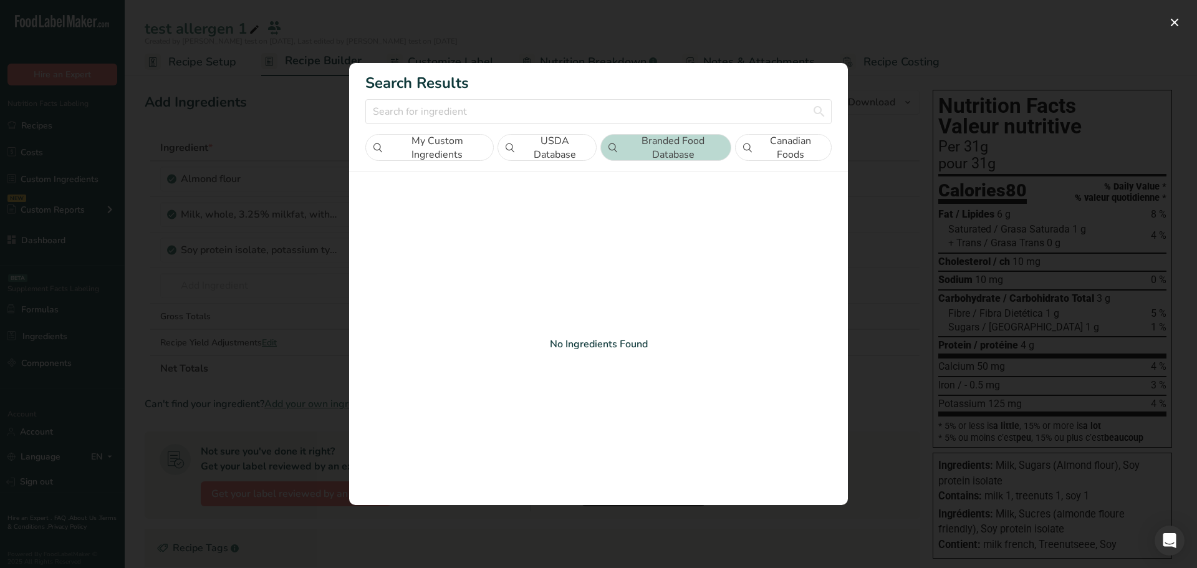
click at [763, 148] on button "Canadian Foods" at bounding box center [783, 147] width 97 height 27
click at [703, 147] on button "Branded Food Database" at bounding box center [665, 147] width 131 height 27
click at [541, 145] on button "USDA Database" at bounding box center [547, 147] width 99 height 27
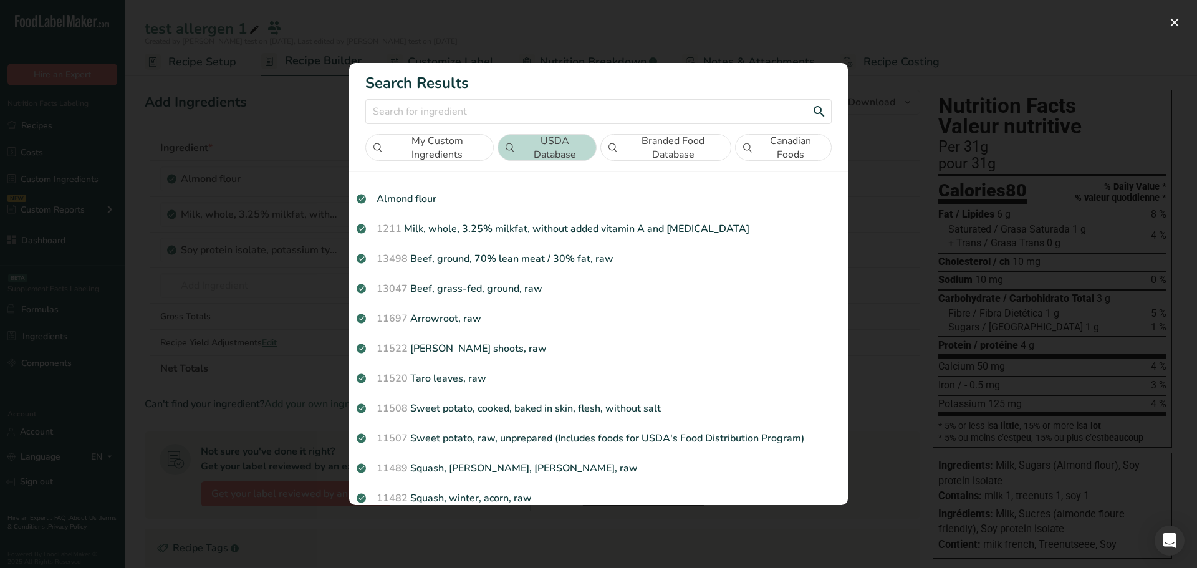
click at [518, 110] on input "Search results modal" at bounding box center [598, 111] width 466 height 25
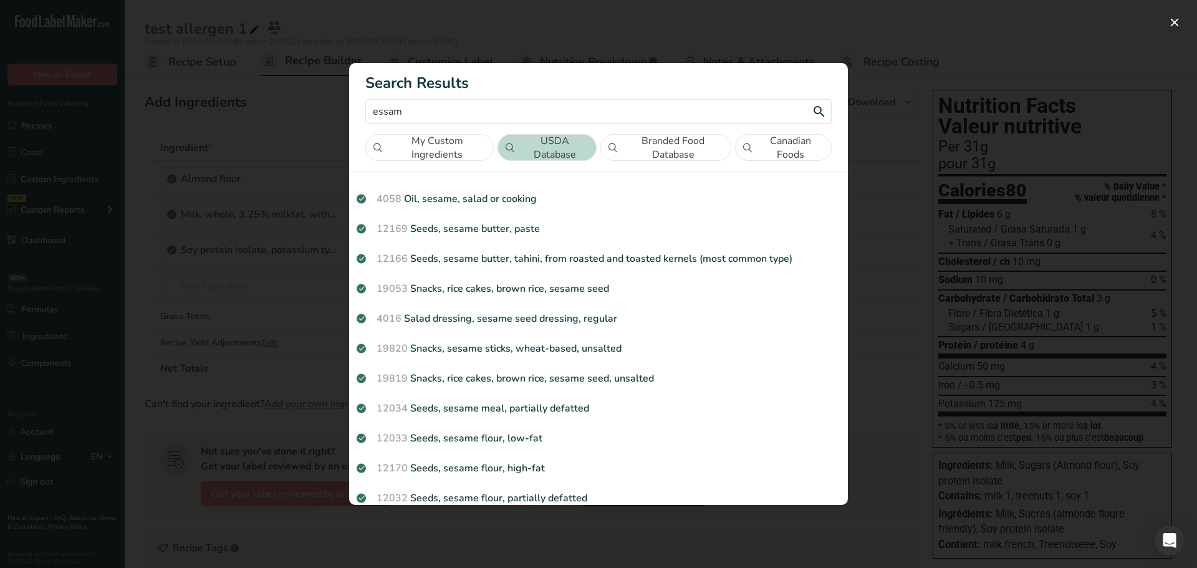
type input "essam"
click at [468, 127] on div "Search Results essam My Custom Ingredients USDA Database Branded Food Database …" at bounding box center [598, 112] width 499 height 98
click at [456, 139] on button "My Custom Ingredients" at bounding box center [429, 147] width 128 height 27
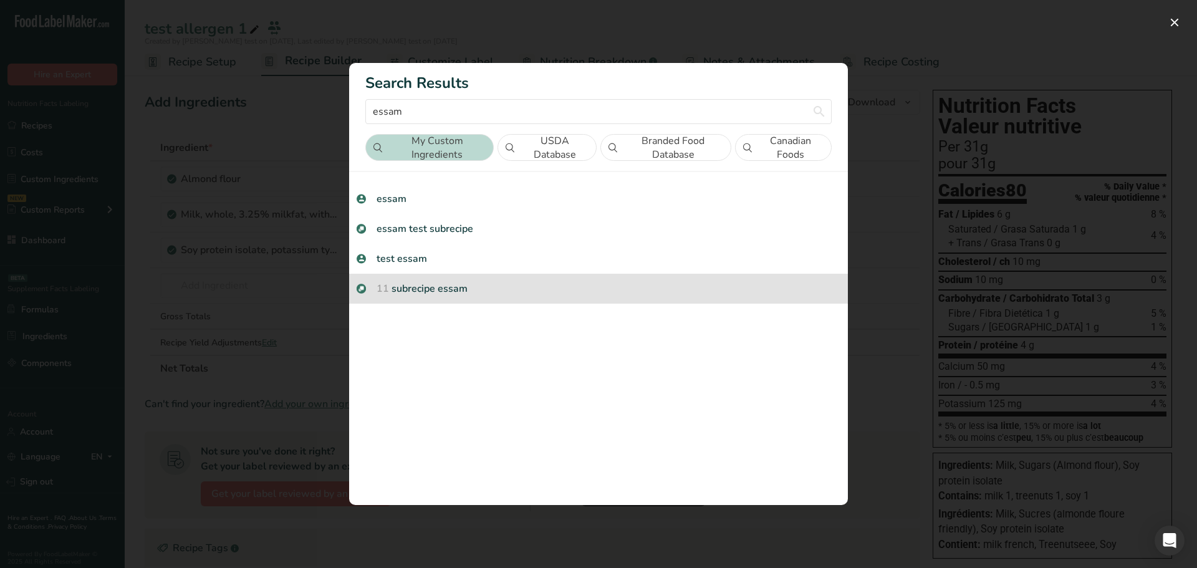
click at [433, 297] on div "11 subrecipe essam" at bounding box center [598, 289] width 499 height 30
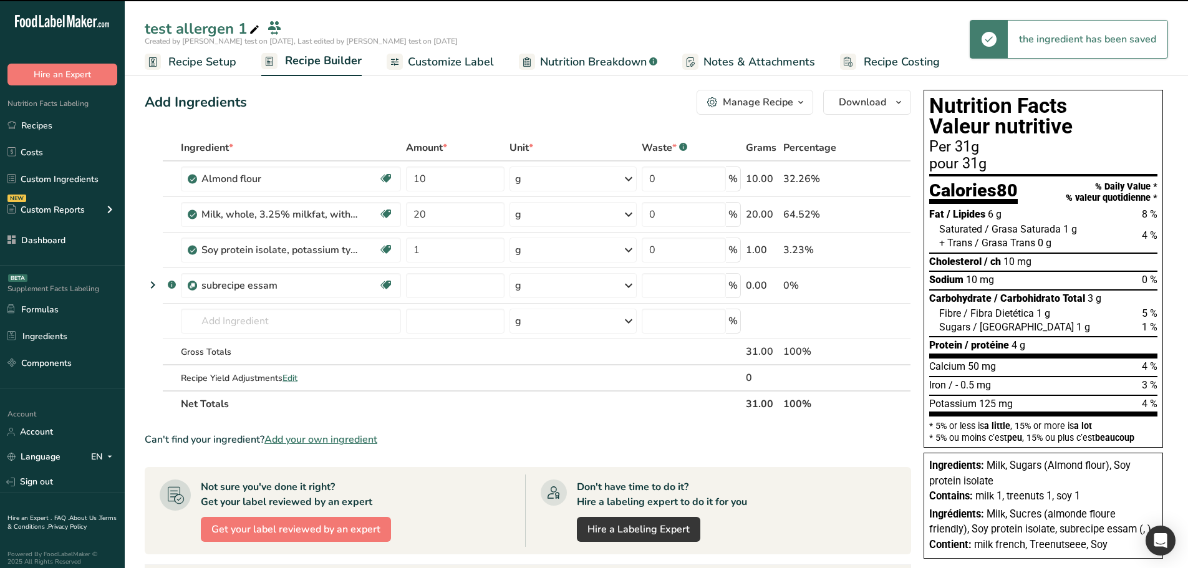
type input "0"
click at [343, 318] on input "text" at bounding box center [291, 321] width 220 height 25
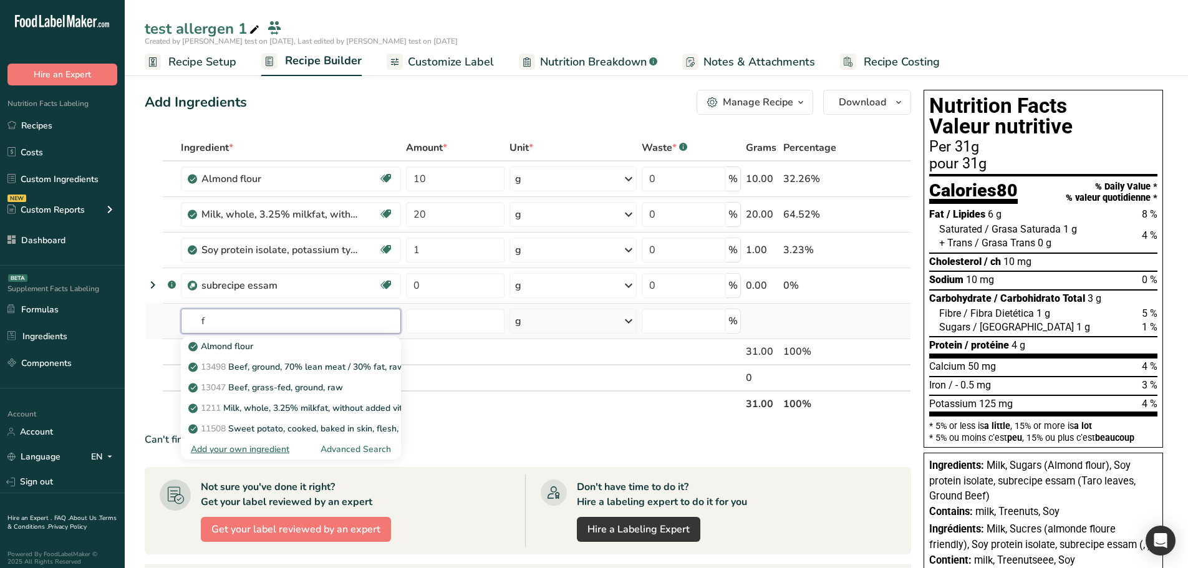
type input "f"
click at [367, 449] on div "Advanced Search" at bounding box center [356, 449] width 70 height 13
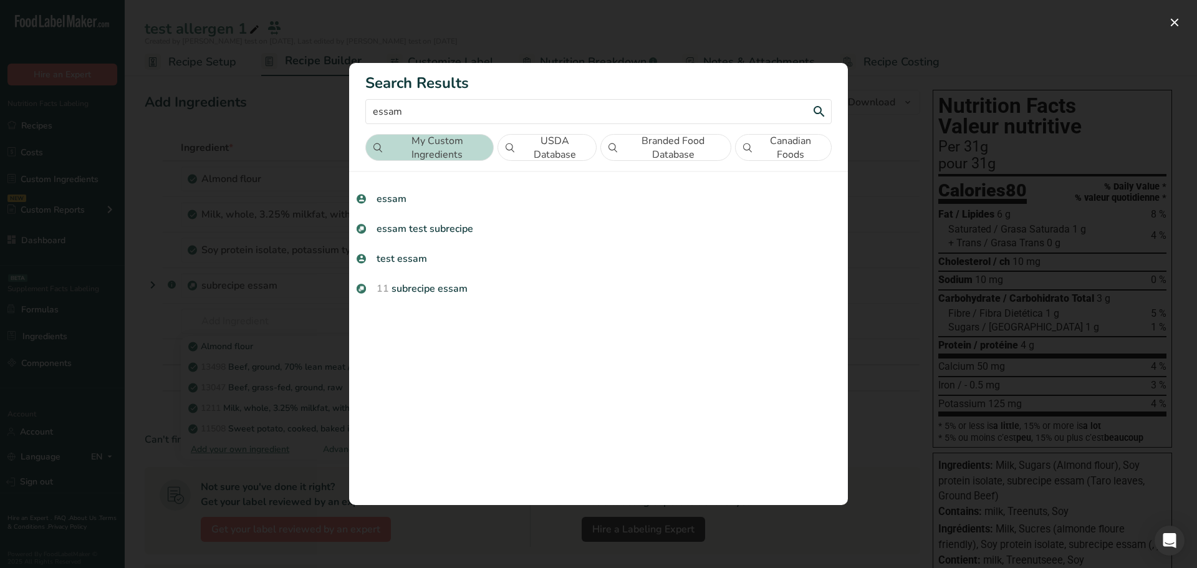
click at [566, 107] on input "essam" at bounding box center [598, 111] width 466 height 25
click at [475, 119] on input "essam" at bounding box center [598, 111] width 466 height 25
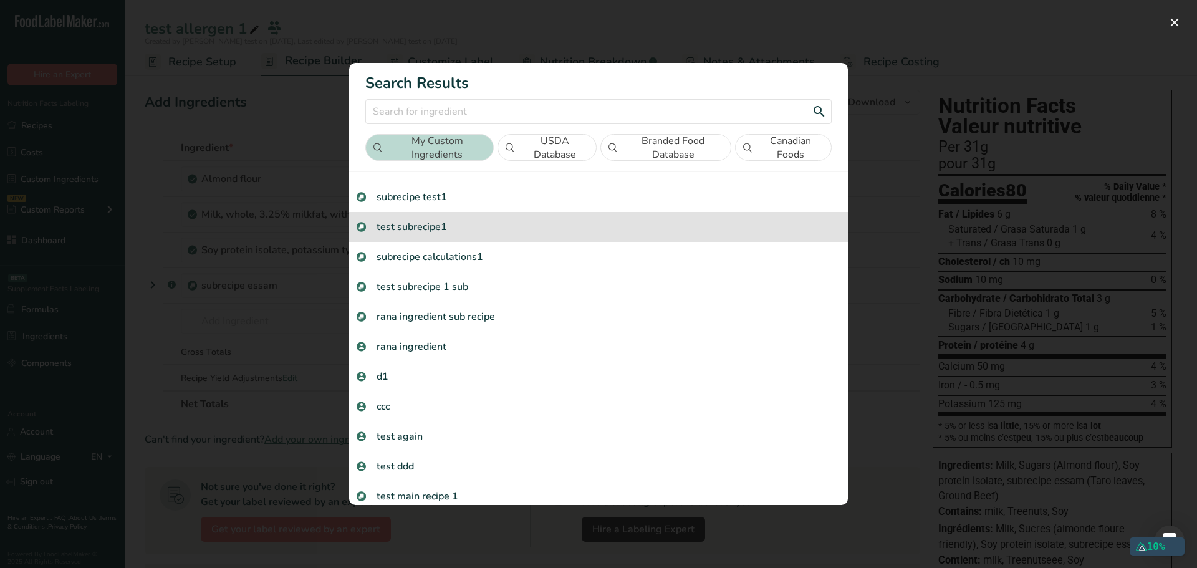
scroll to position [277, 0]
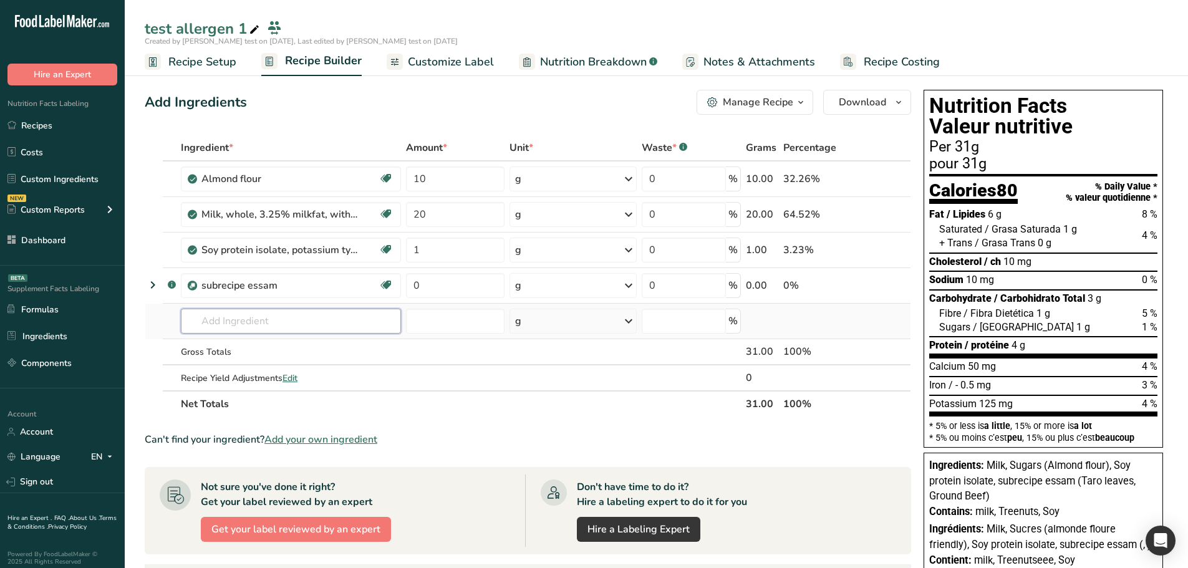
click at [281, 332] on input "text" at bounding box center [291, 321] width 220 height 25
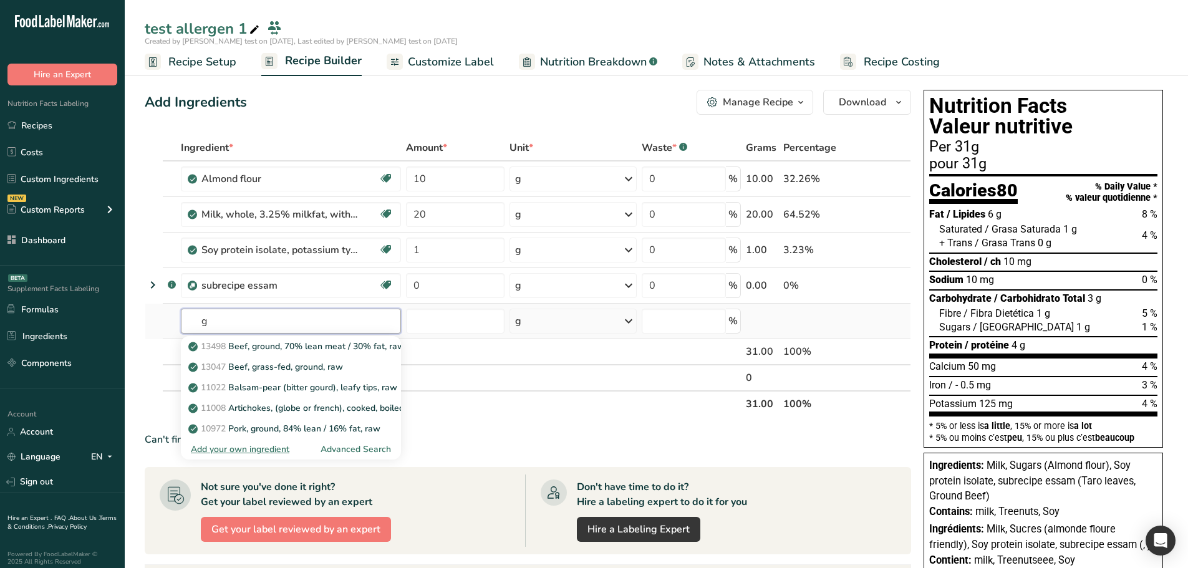
type input "g"
click at [369, 445] on div "Advanced Search" at bounding box center [356, 449] width 70 height 13
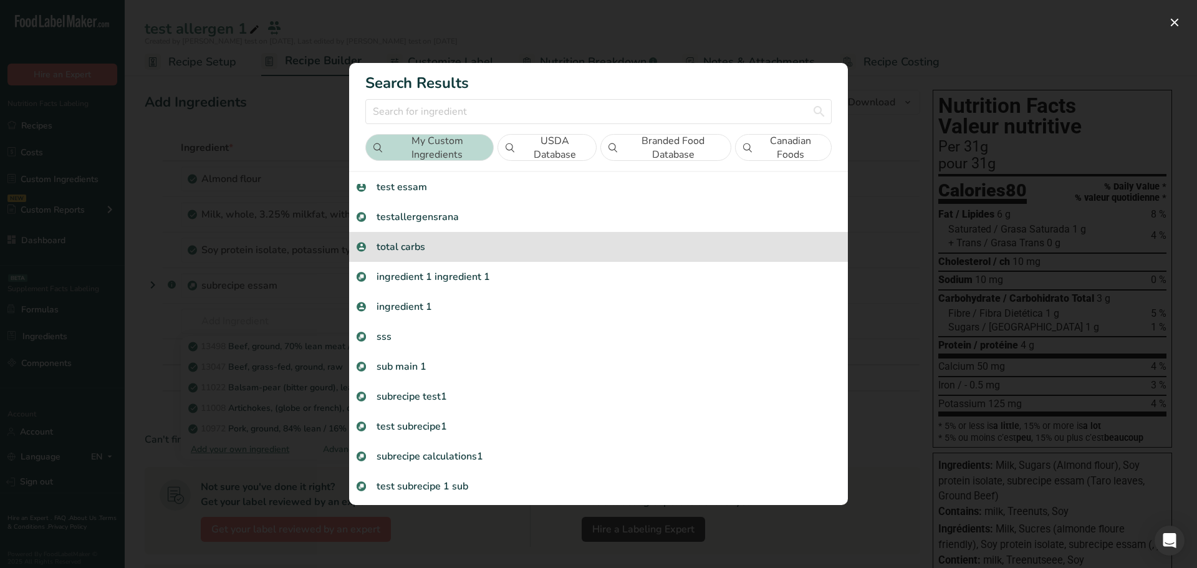
scroll to position [301, 0]
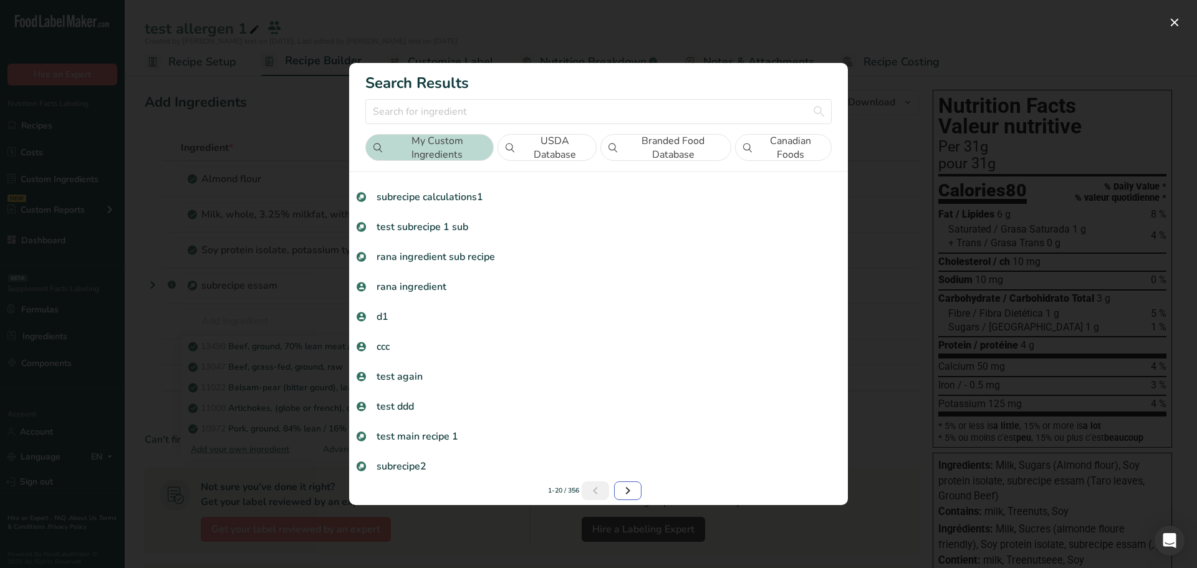
click at [627, 488] on icon "Next page" at bounding box center [627, 491] width 15 height 22
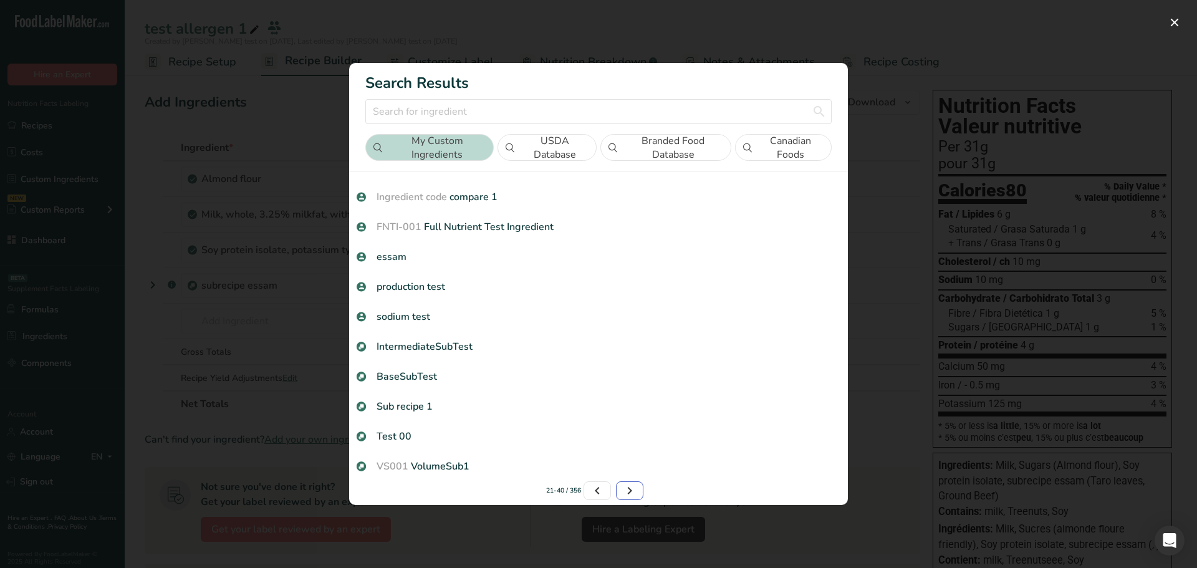
click at [627, 488] on icon "Page 3." at bounding box center [629, 491] width 15 height 22
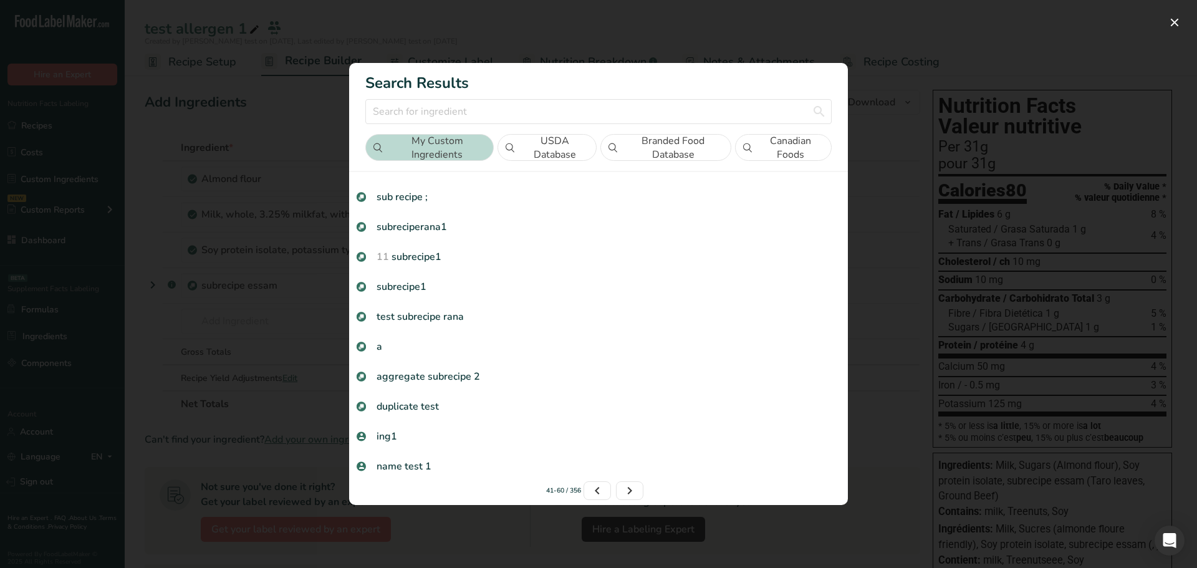
click at [555, 141] on button "USDA Database" at bounding box center [547, 147] width 99 height 27
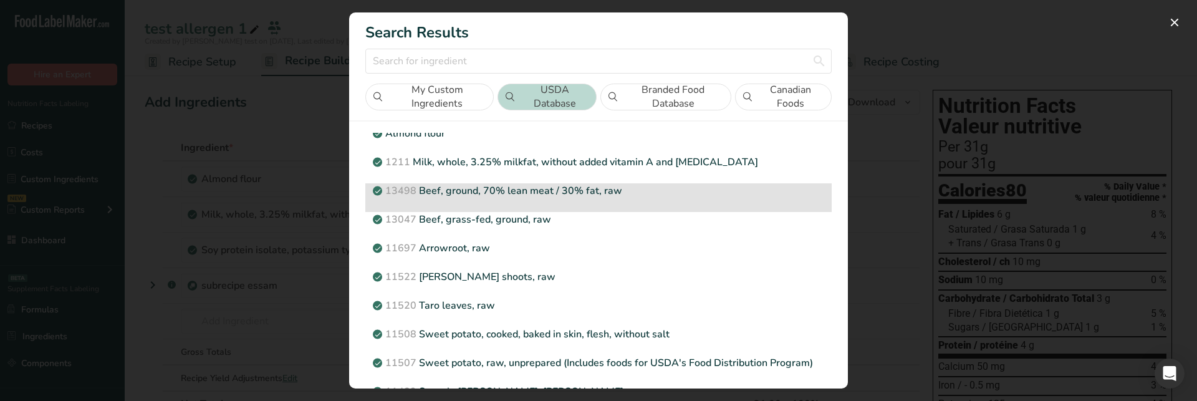
scroll to position [0, 0]
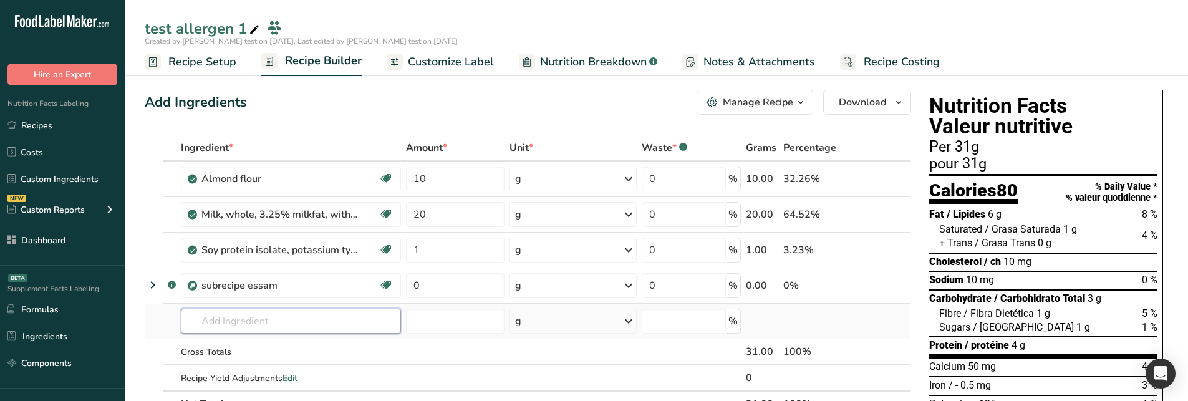
click at [292, 314] on input "text" at bounding box center [291, 321] width 220 height 25
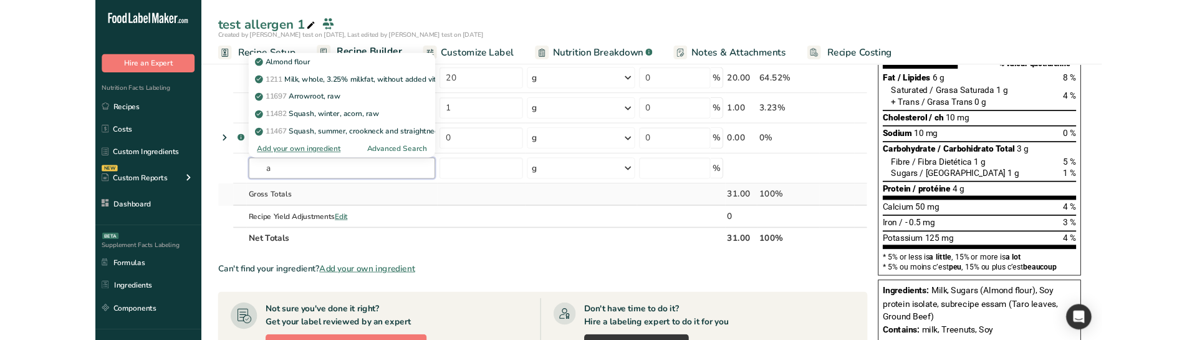
scroll to position [125, 0]
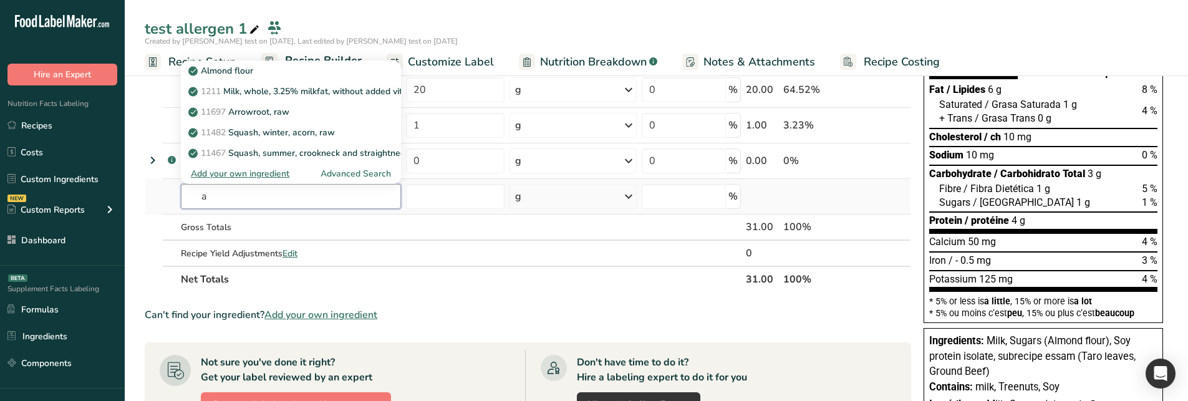
type input "a"
click at [356, 176] on div "Advanced Search" at bounding box center [356, 173] width 70 height 13
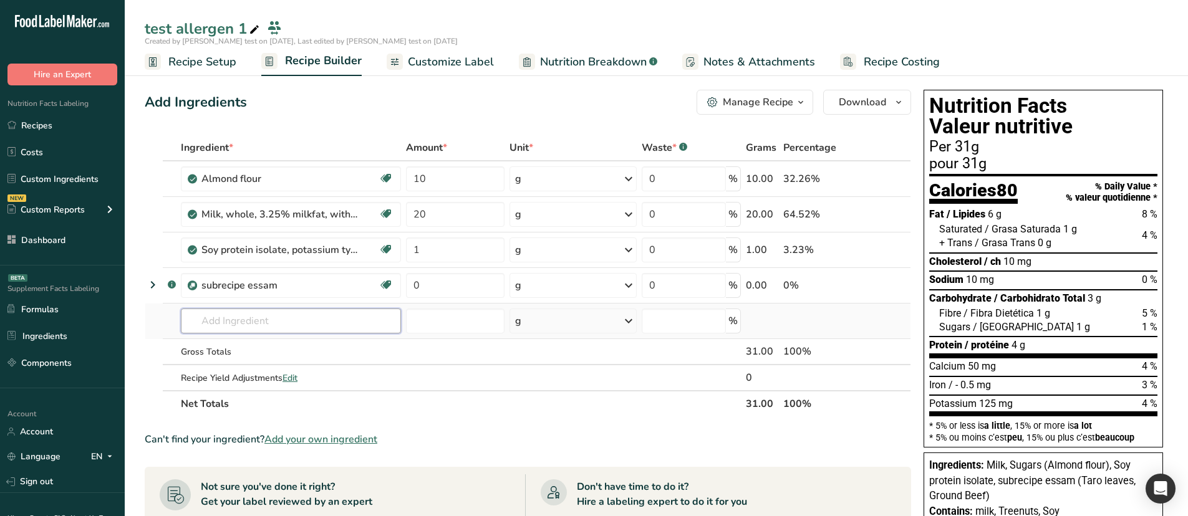
click at [239, 329] on input "text" at bounding box center [291, 321] width 220 height 25
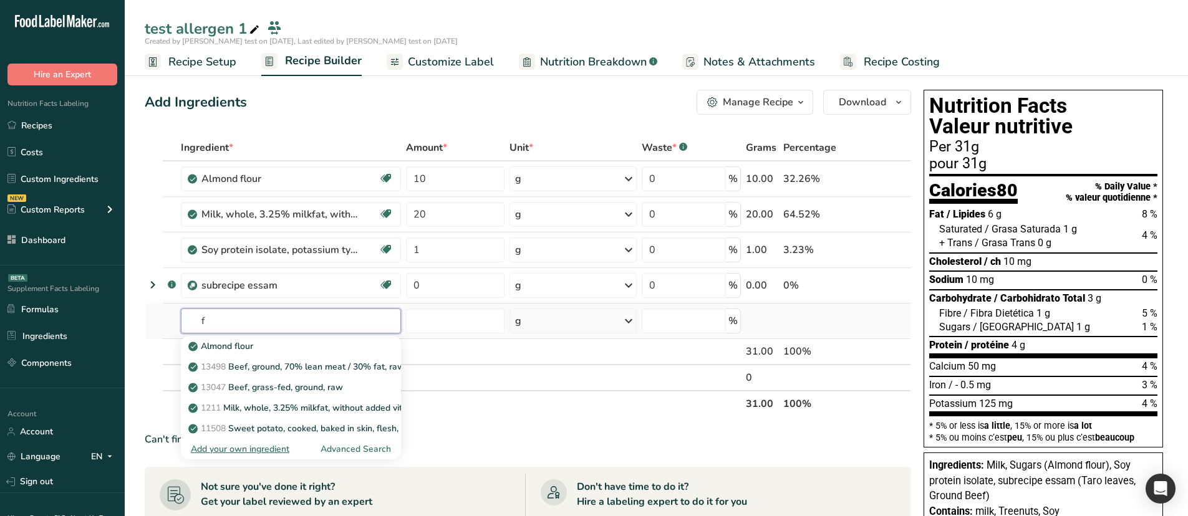
type input "f"
click at [356, 339] on div "Advanced Search" at bounding box center [356, 449] width 70 height 13
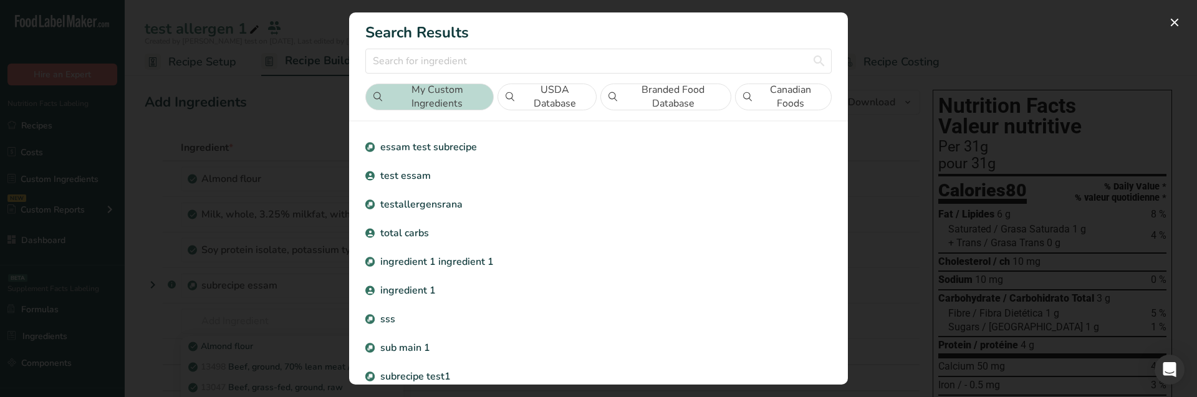
drag, startPoint x: 543, startPoint y: 93, endPoint x: 556, endPoint y: 94, distance: 13.2
click at [543, 93] on button "USDA Database" at bounding box center [547, 97] width 99 height 27
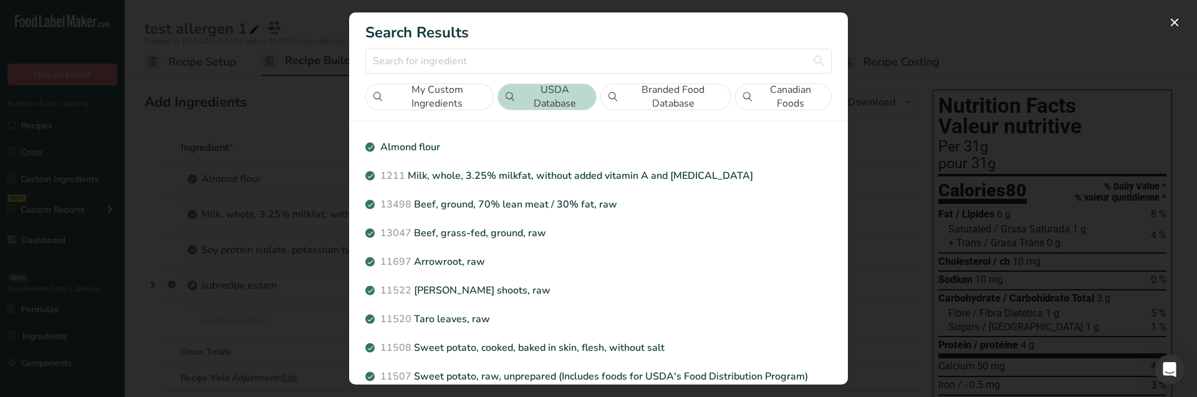
click at [640, 94] on button "Branded Food Database" at bounding box center [665, 97] width 131 height 27
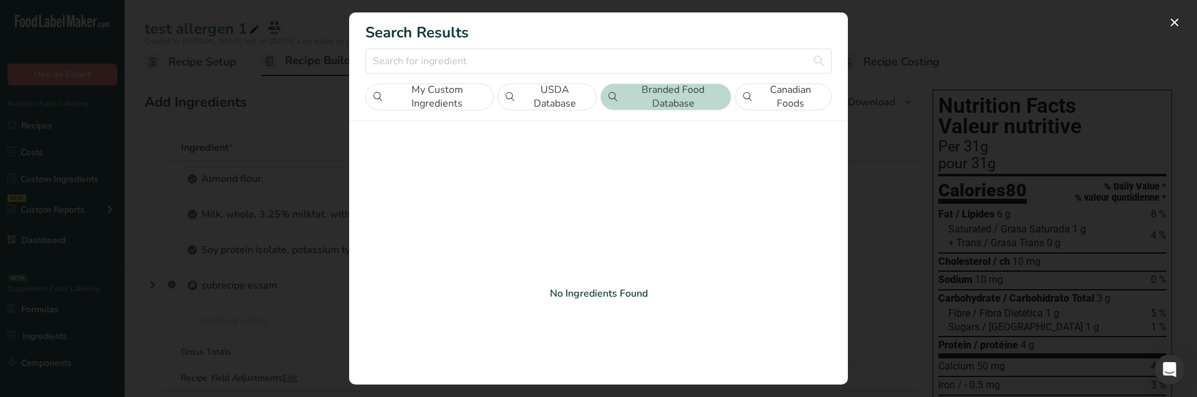
click at [759, 96] on button "Canadian Foods" at bounding box center [783, 97] width 97 height 27
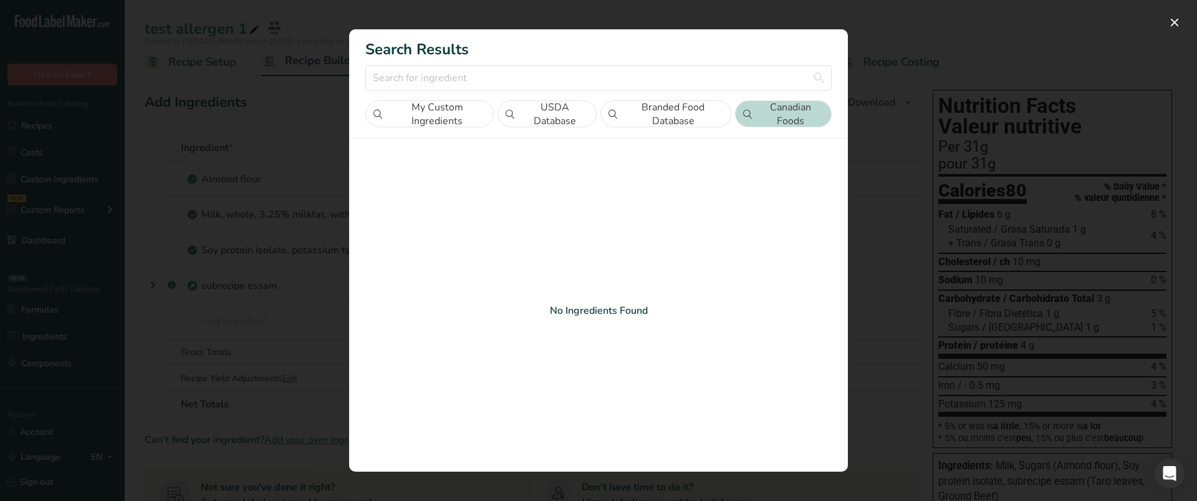
click at [434, 107] on button "My Custom Ingredients" at bounding box center [429, 113] width 128 height 27
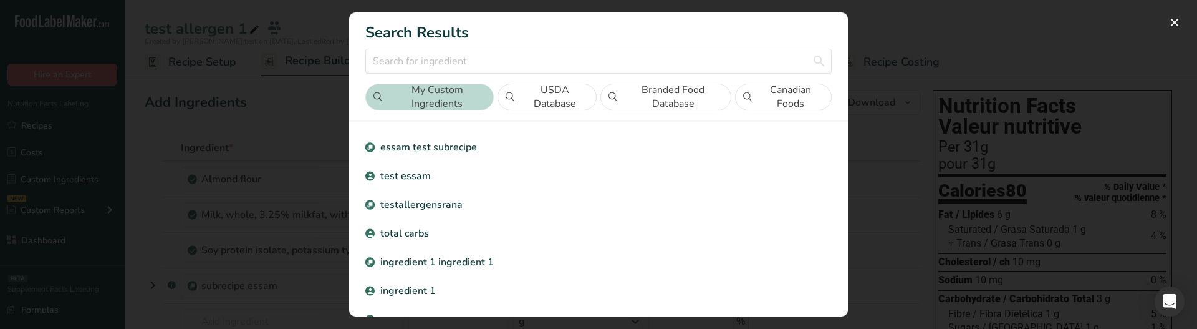
click at [561, 107] on button "USDA Database" at bounding box center [547, 97] width 99 height 27
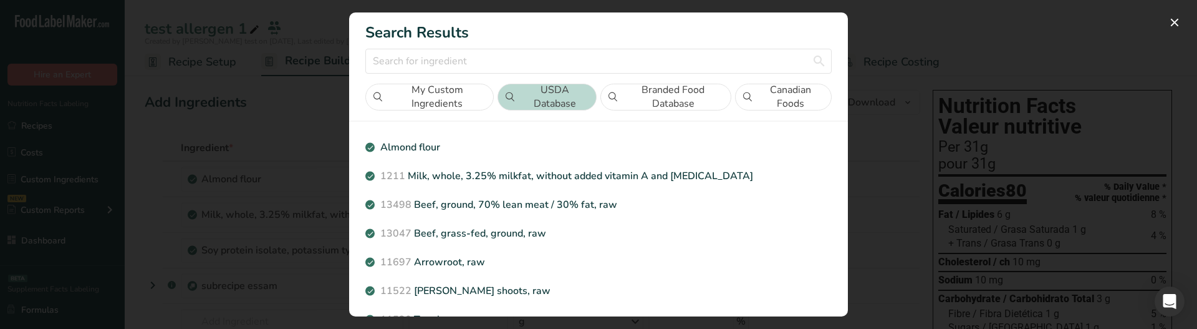
click at [639, 102] on button "Branded Food Database" at bounding box center [665, 97] width 131 height 27
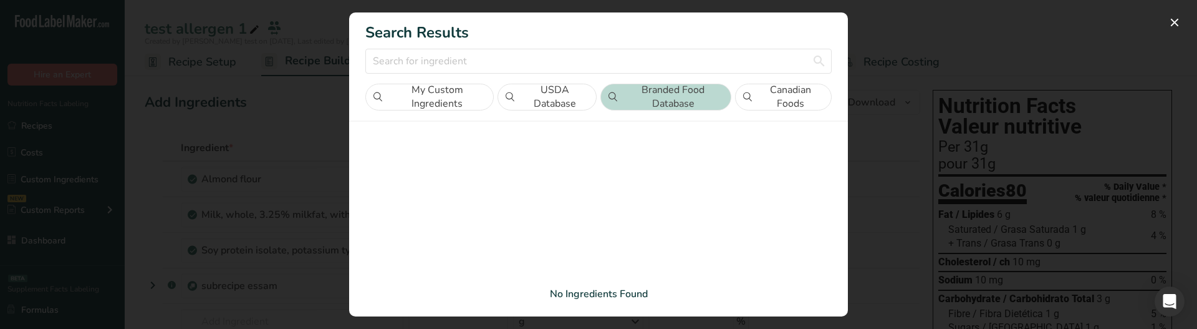
click at [758, 101] on button "Canadian Foods" at bounding box center [783, 97] width 97 height 27
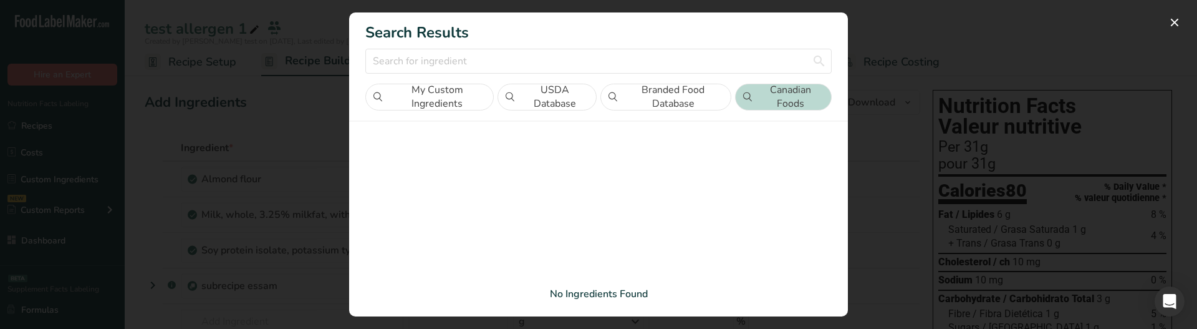
click at [713, 99] on button "Branded Food Database" at bounding box center [665, 97] width 131 height 27
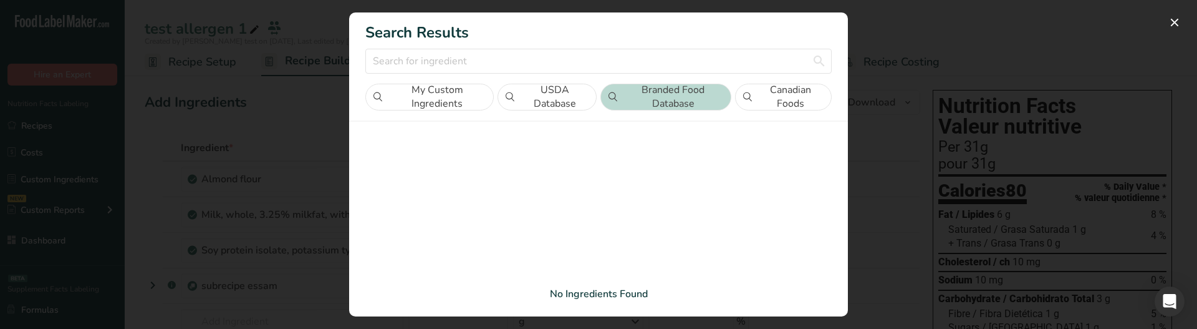
click at [596, 90] on div "My Custom Ingredients USDA Database Branded Food Database Canadian Foods" at bounding box center [598, 97] width 466 height 27
click at [574, 95] on button "USDA Database" at bounding box center [547, 97] width 99 height 27
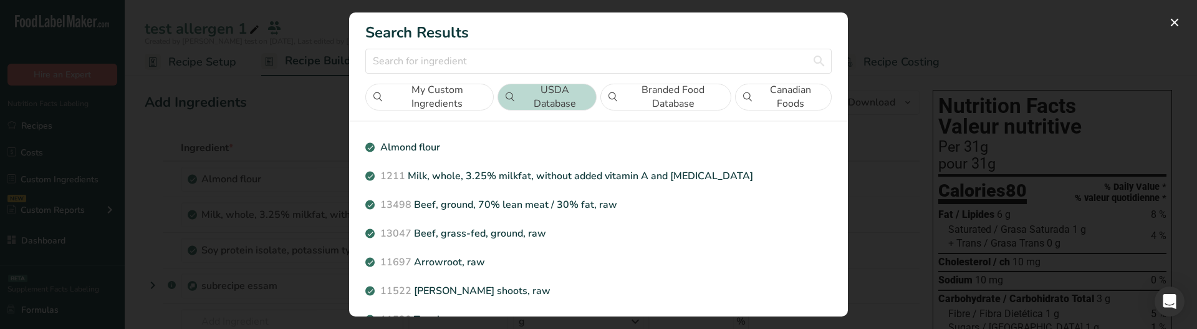
click at [499, 92] on button "USDA Database" at bounding box center [547, 97] width 99 height 27
click at [491, 92] on button "My Custom Ingredients" at bounding box center [429, 97] width 128 height 27
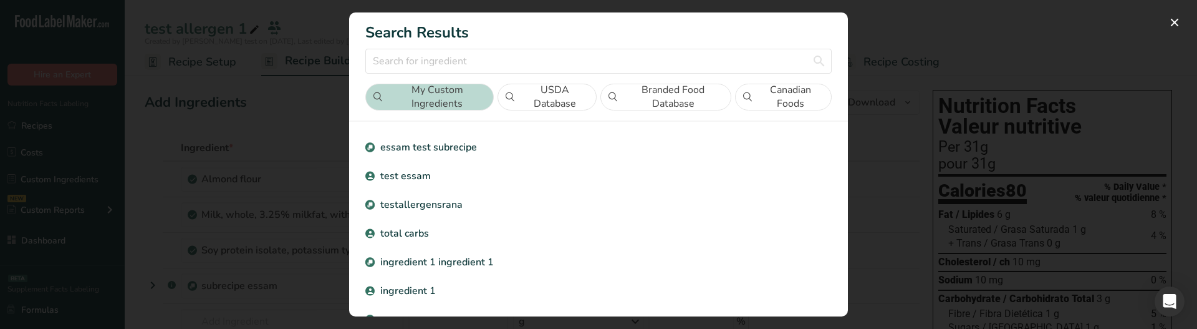
drag, startPoint x: 522, startPoint y: 96, endPoint x: 562, endPoint y: 99, distance: 40.0
click at [523, 96] on button "USDA Database" at bounding box center [547, 97] width 99 height 27
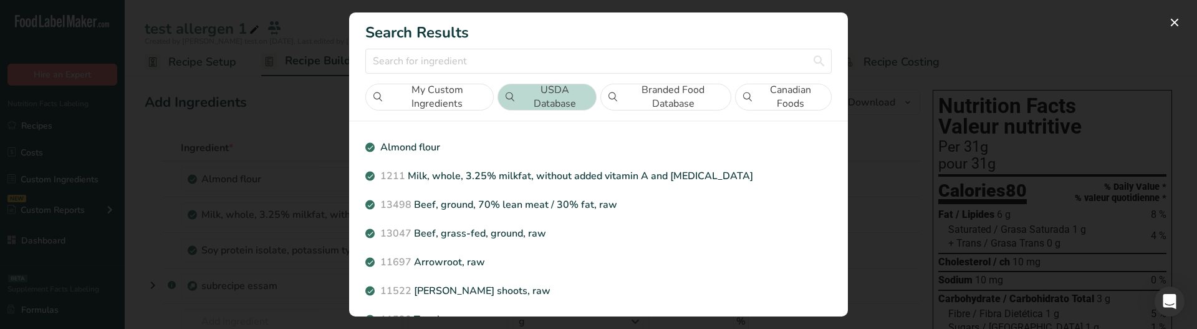
click at [649, 99] on button "Branded Food Database" at bounding box center [665, 97] width 131 height 27
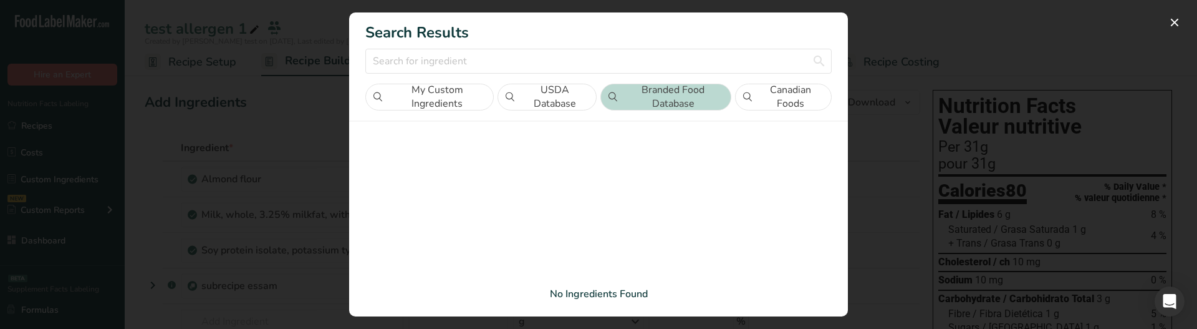
click at [730, 101] on button "Branded Food Database" at bounding box center [665, 97] width 131 height 27
click at [807, 112] on section "Search Results My Custom Ingredients USDA Database Branded Food Database Canadi…" at bounding box center [598, 164] width 499 height 304
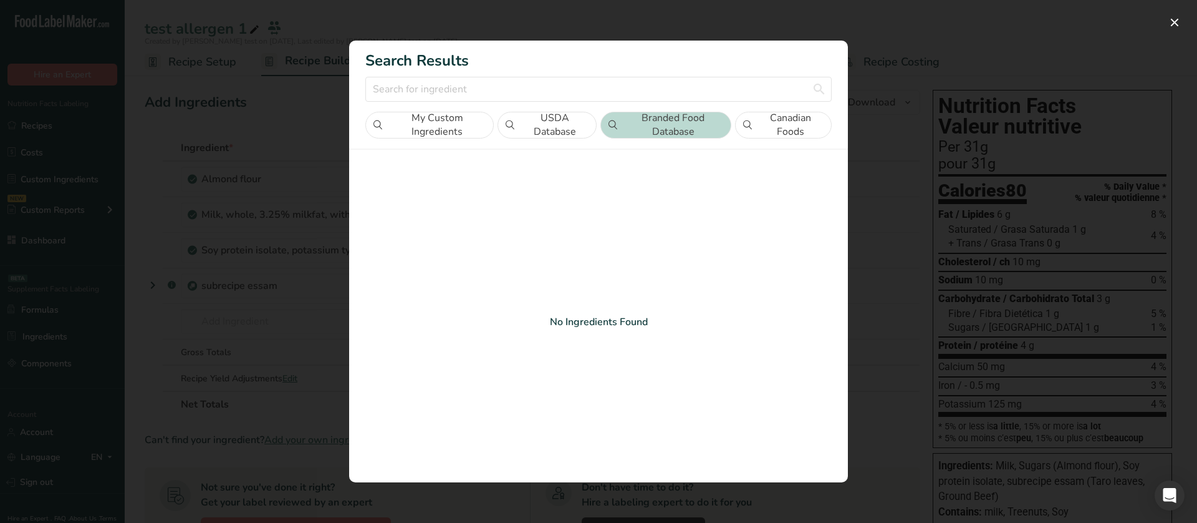
click at [768, 128] on button "Canadian Foods" at bounding box center [783, 125] width 97 height 27
click at [589, 122] on button "USDA Database" at bounding box center [547, 125] width 99 height 27
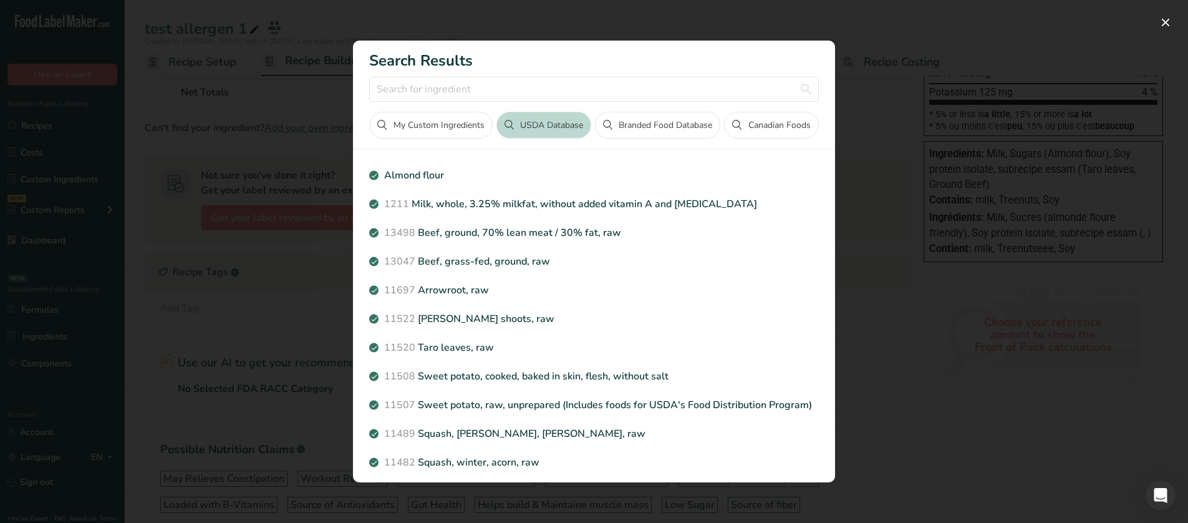
click at [692, 125] on button "Branded Food Database" at bounding box center [657, 125] width 125 height 27
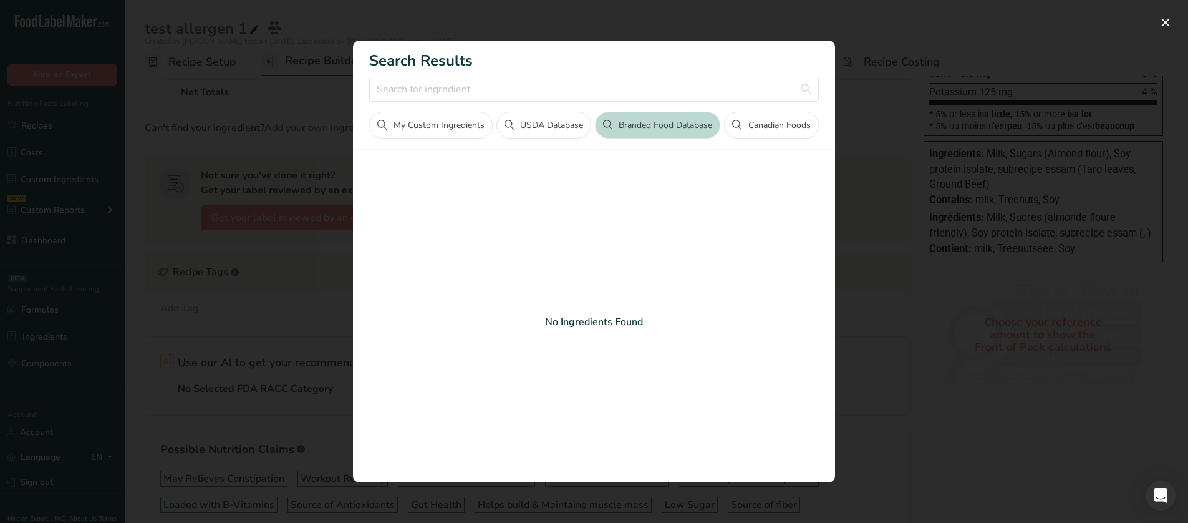
click at [750, 118] on button "Canadian Foods" at bounding box center [771, 125] width 94 height 27
click at [678, 114] on button "Branded Food Database" at bounding box center [657, 125] width 125 height 27
click at [552, 129] on button "USDA Database" at bounding box center [543, 125] width 95 height 27
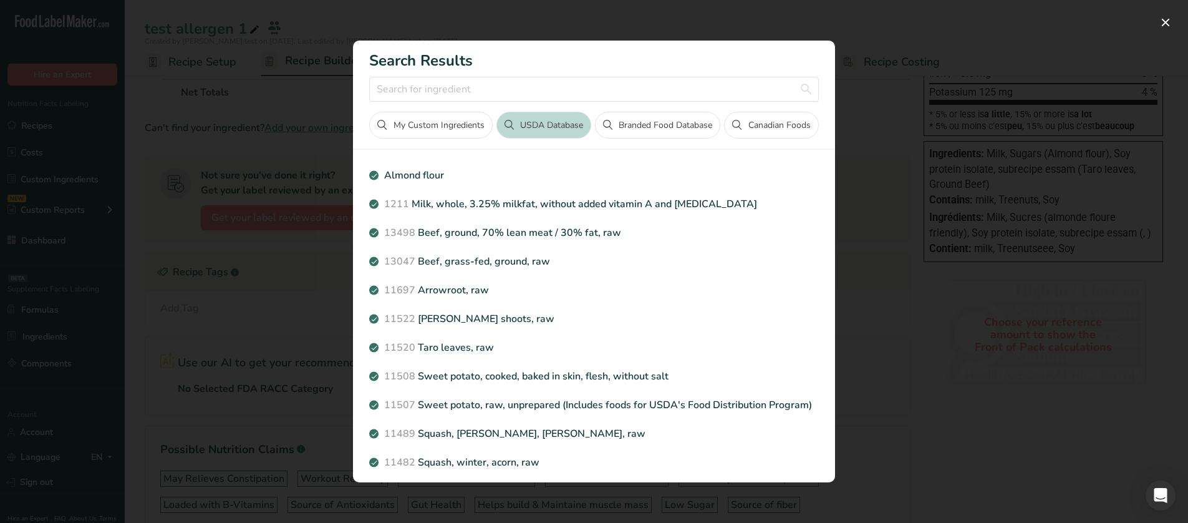
click at [437, 130] on button "My Custom Ingredients" at bounding box center [430, 125] width 123 height 27
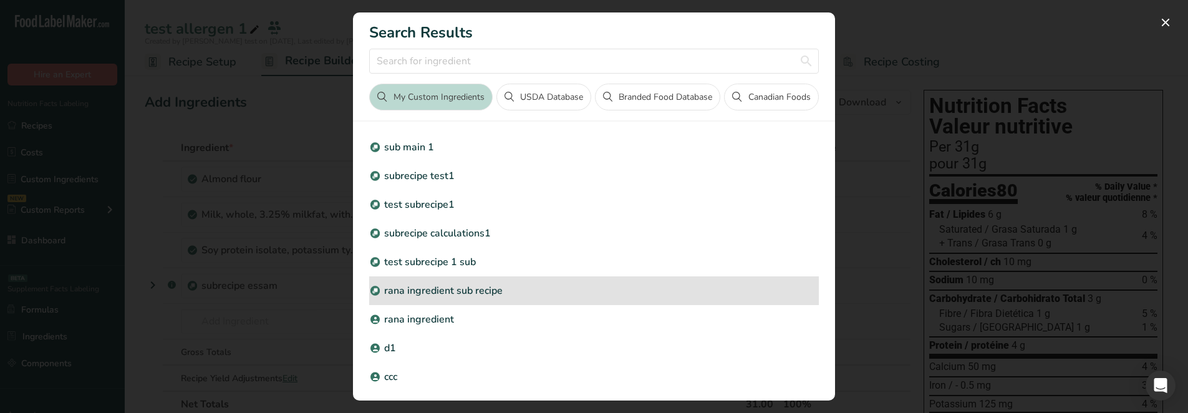
scroll to position [281, 0]
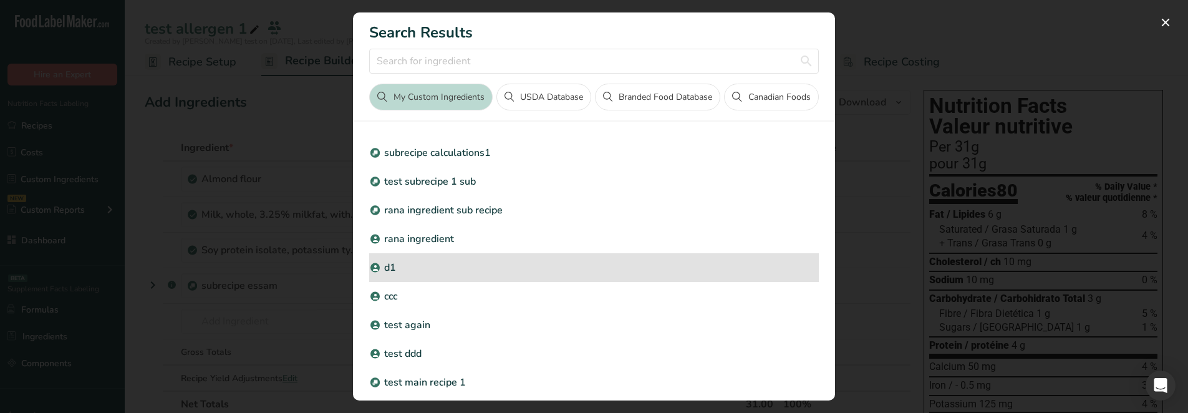
click at [428, 281] on div "d1" at bounding box center [593, 267] width 449 height 29
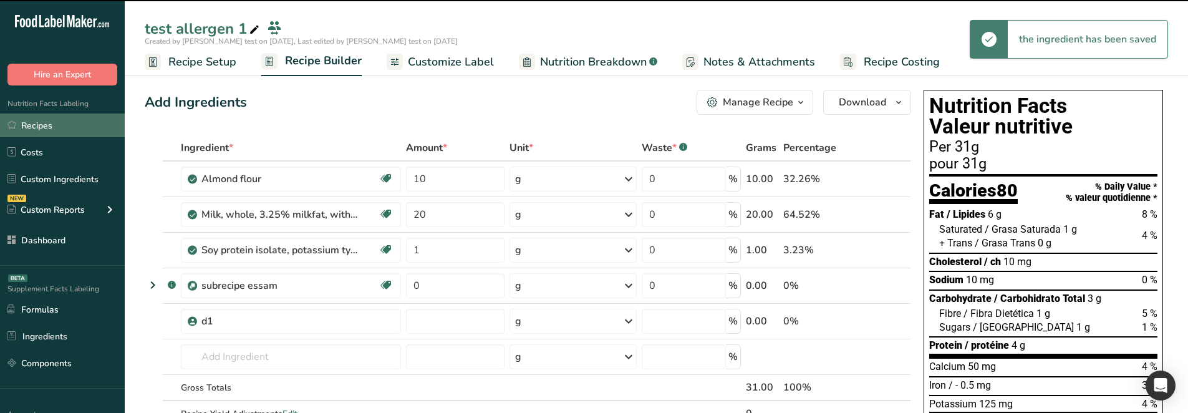
type input "0"
